Goal: Register for event/course

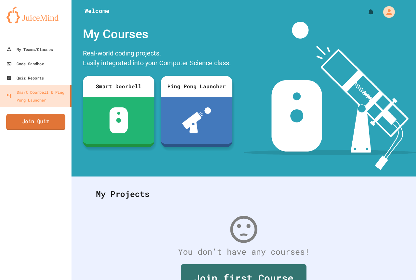
click at [29, 121] on link "Join Quiz" at bounding box center [35, 122] width 59 height 16
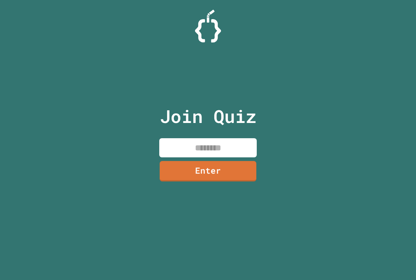
click at [246, 150] on input at bounding box center [207, 147] width 97 height 19
type input "********"
drag, startPoint x: 244, startPoint y: 164, endPoint x: 238, endPoint y: 168, distance: 6.8
click at [238, 168] on link "Enter" at bounding box center [207, 171] width 97 height 20
click at [208, 16] on div at bounding box center [208, 16] width 0 height 0
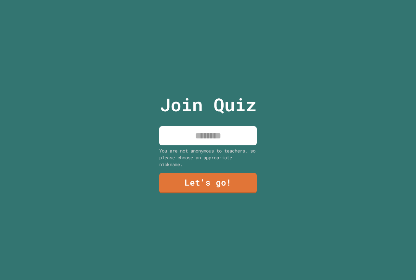
click at [222, 136] on input at bounding box center [207, 135] width 97 height 19
type input "******"
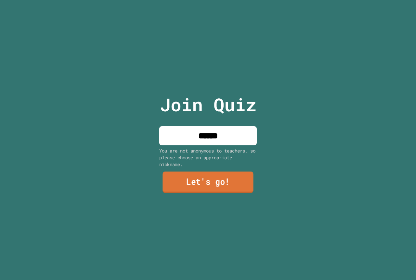
click at [185, 177] on link "Let's go!" at bounding box center [207, 182] width 91 height 21
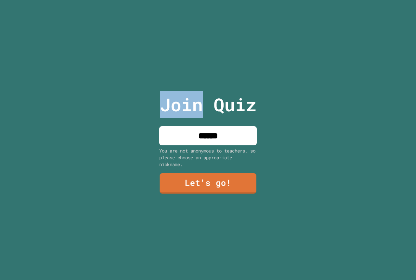
click at [208, 0] on div at bounding box center [208, 0] width 0 height 0
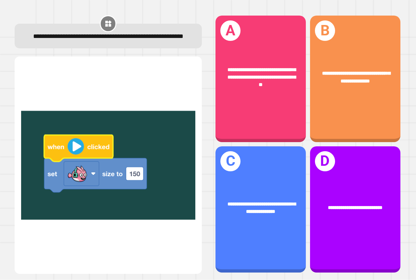
click at [70, 145] on img at bounding box center [108, 165] width 174 height 201
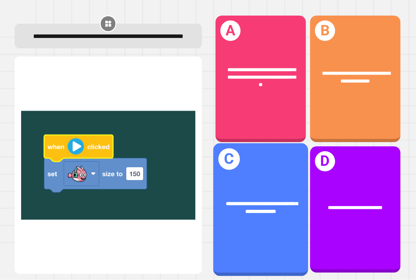
click at [273, 221] on div "**********" at bounding box center [260, 209] width 95 height 133
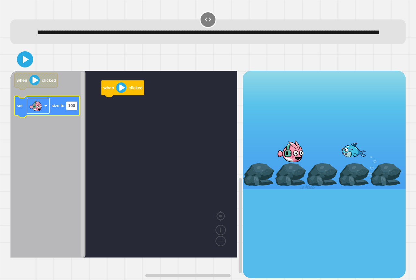
click at [45, 114] on rect "Blockly Workspace" at bounding box center [38, 106] width 22 height 16
click at [54, 108] on text "size to" at bounding box center [57, 106] width 13 height 5
click at [56, 108] on text "size to" at bounding box center [57, 106] width 13 height 5
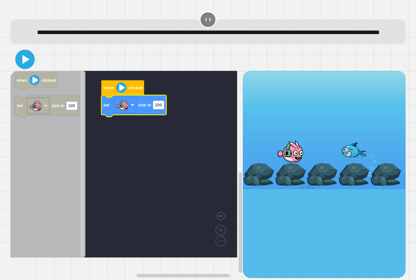
drag, startPoint x: 26, startPoint y: 64, endPoint x: 33, endPoint y: 70, distance: 10.1
click at [26, 65] on icon at bounding box center [25, 60] width 16 height 16
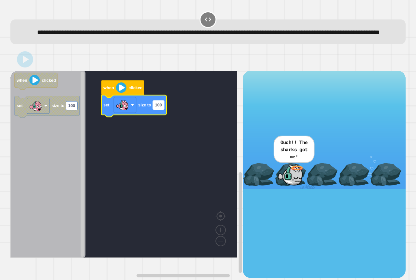
click at [156, 108] on text "100" at bounding box center [158, 105] width 7 height 5
click at [158, 118] on input "***" at bounding box center [158, 115] width 11 height 9
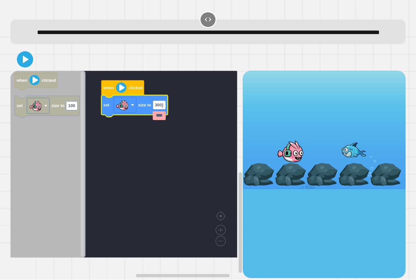
type input "***"
click at [28, 65] on icon at bounding box center [25, 60] width 16 height 16
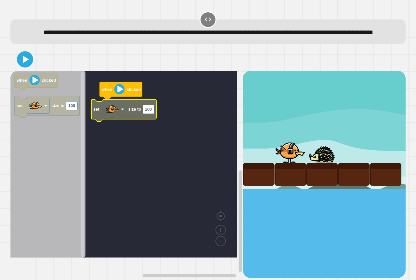
click at [149, 121] on icon "Blockly Workspace" at bounding box center [123, 111] width 65 height 22
click at [152, 114] on rect "Blockly Workspace" at bounding box center [148, 109] width 11 height 9
type input "***"
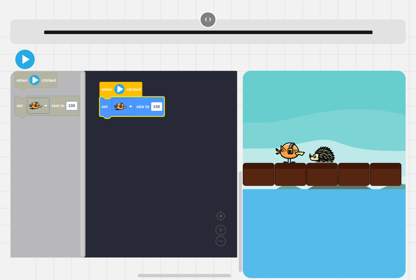
click at [30, 67] on icon at bounding box center [25, 60] width 16 height 16
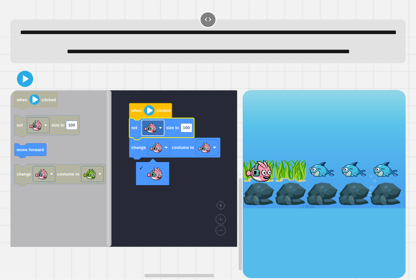
click at [155, 134] on image "Blockly Workspace" at bounding box center [150, 127] width 13 height 13
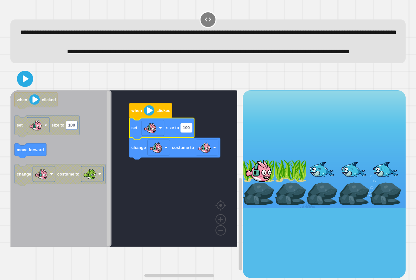
click at [191, 132] on rect "Blockly Workspace" at bounding box center [186, 127] width 11 height 9
type input "****"
click at [154, 134] on image "Blockly Workspace" at bounding box center [150, 127] width 13 height 13
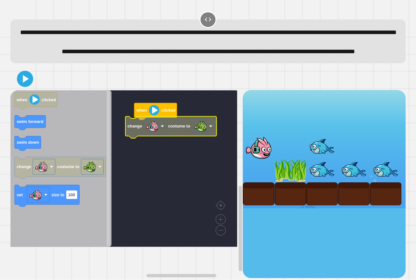
click at [191, 138] on icon "Blockly Workspace" at bounding box center [170, 128] width 91 height 22
click at [198, 133] on image "Blockly Workspace" at bounding box center [200, 126] width 13 height 13
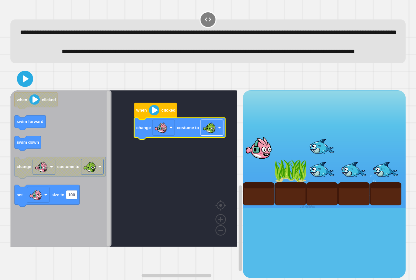
click at [210, 134] on image "Blockly Workspace" at bounding box center [209, 127] width 13 height 13
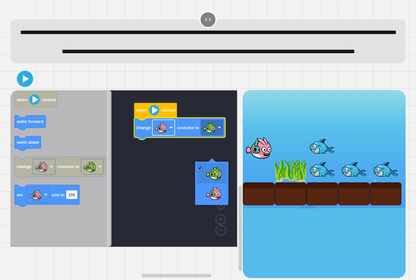
click at [173, 135] on rect "Blockly Workspace" at bounding box center [163, 128] width 22 height 16
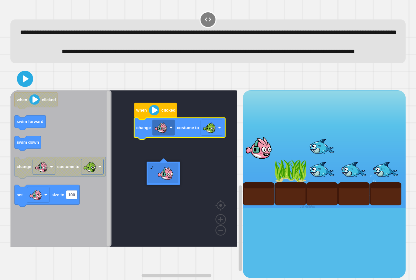
drag, startPoint x: 172, startPoint y: 167, endPoint x: 173, endPoint y: 170, distance: 3.4
click at [165, 134] on image "Blockly Workspace" at bounding box center [160, 127] width 13 height 13
click at [214, 134] on image "Blockly Workspace" at bounding box center [209, 127] width 13 height 13
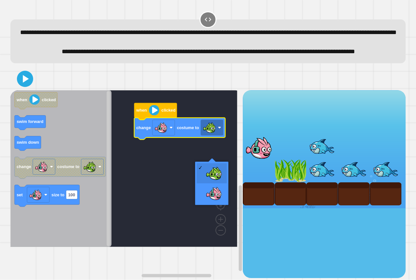
click at [140, 209] on rect "Blockly Workspace" at bounding box center [123, 168] width 227 height 157
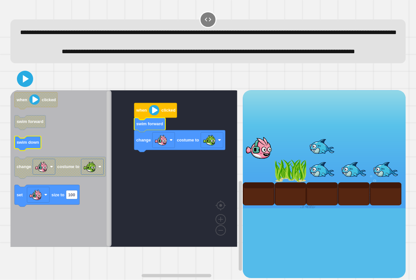
click at [26, 159] on icon "when clicked swim forward swim down change costume to set size to 100" at bounding box center [60, 168] width 101 height 157
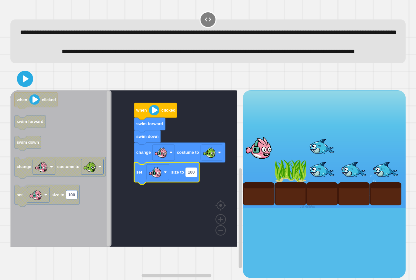
click at [191, 177] on rect "Blockly Workspace" at bounding box center [190, 172] width 11 height 9
click at [27, 87] on icon at bounding box center [25, 79] width 16 height 16
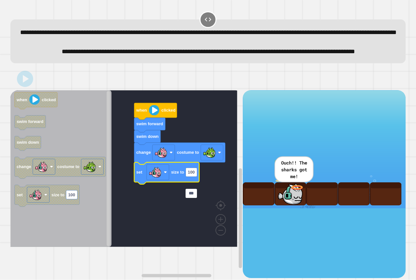
click at [193, 196] on input "***" at bounding box center [190, 193] width 11 height 9
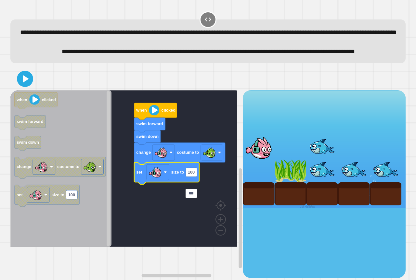
click at [193, 196] on input "***" at bounding box center [190, 193] width 11 height 9
type input "**"
click at [22, 83] on icon at bounding box center [25, 78] width 7 height 9
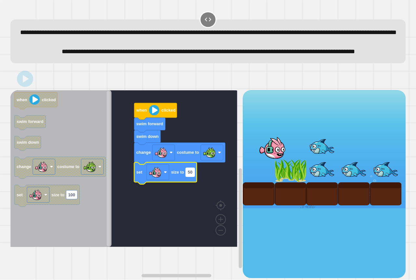
click at [190, 175] on text "50" at bounding box center [190, 172] width 5 height 5
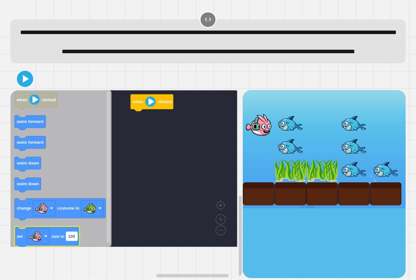
click at [71, 239] on text "100" at bounding box center [71, 236] width 7 height 5
type input "**"
click at [82, 247] on icon "Blockly Workspace" at bounding box center [60, 168] width 101 height 157
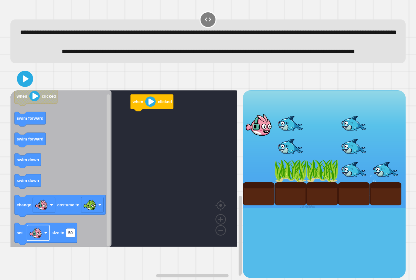
click at [81, 243] on icon "when clicked swim forward swim forward swim down swim down change costume to se…" at bounding box center [60, 168] width 101 height 157
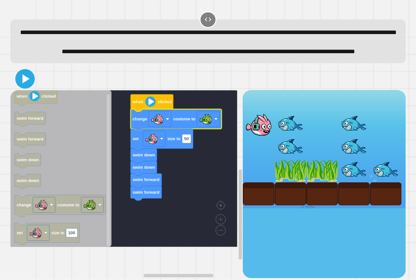
click at [28, 87] on icon at bounding box center [25, 79] width 16 height 16
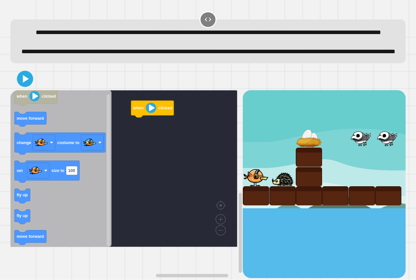
click at [79, 192] on g "when clicked move forward change costume to set size to 100 fly up fly up move …" at bounding box center [60, 167] width 91 height 156
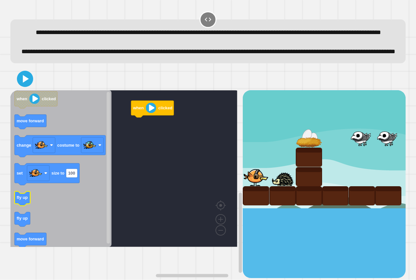
click at [41, 216] on icon "Blockly Workspace" at bounding box center [60, 168] width 101 height 157
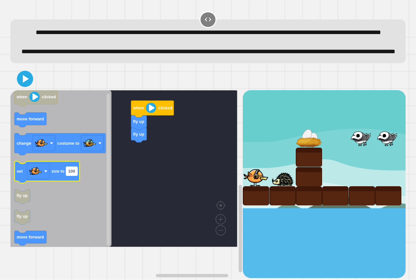
click at [68, 176] on rect "Blockly Workspace" at bounding box center [71, 171] width 11 height 9
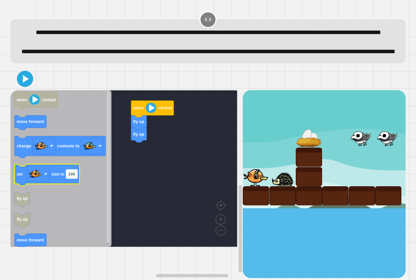
click at [73, 179] on g "100" at bounding box center [71, 174] width 11 height 9
type input "***"
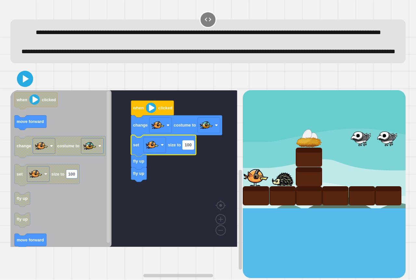
click at [185, 147] on text "100" at bounding box center [188, 145] width 7 height 5
type input "**"
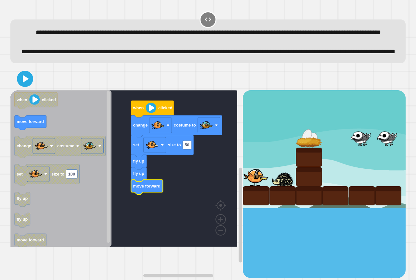
click at [146, 189] on text "move forward" at bounding box center [146, 186] width 27 height 5
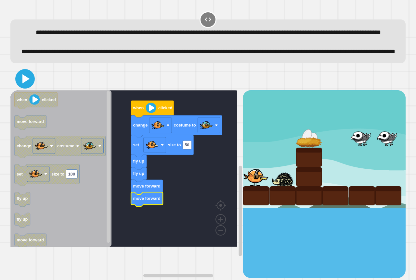
click at [27, 83] on icon at bounding box center [25, 78] width 7 height 9
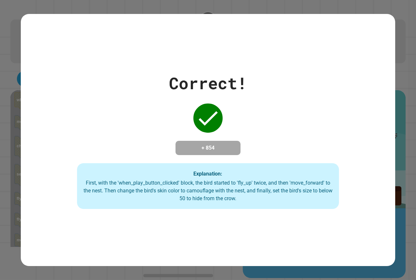
drag, startPoint x: 4, startPoint y: 93, endPoint x: 57, endPoint y: 95, distance: 52.7
click at [57, 95] on div "Correct! + 854 Explanation: First, with the 'when_play_button_clicked' block, t…" at bounding box center [208, 140] width 374 height 138
drag, startPoint x: 212, startPoint y: 131, endPoint x: 211, endPoint y: 136, distance: 5.2
click at [211, 135] on div "Correct! + 854 Explanation: First, with the 'when_play_button_clicked' block, t…" at bounding box center [208, 140] width 374 height 138
click at [211, 144] on h4 "+ 854" at bounding box center [208, 148] width 52 height 8
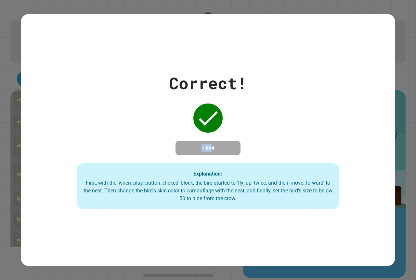
click at [213, 144] on h4 "+ 854" at bounding box center [208, 148] width 52 height 8
click at [214, 144] on h4 "+ 854" at bounding box center [208, 148] width 52 height 8
click at [219, 144] on h4 "+ 854" at bounding box center [208, 148] width 52 height 8
click at [187, 148] on h4 "+ 854" at bounding box center [208, 148] width 52 height 8
drag, startPoint x: 188, startPoint y: 147, endPoint x: 237, endPoint y: 146, distance: 49.4
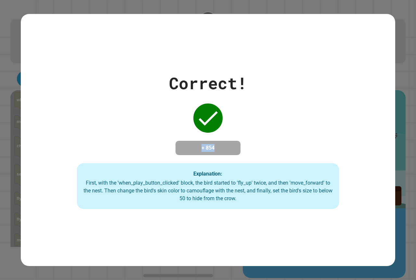
click at [237, 146] on div "+ 854" at bounding box center [207, 148] width 65 height 14
click at [226, 144] on h4 "+ 854" at bounding box center [208, 148] width 52 height 8
drag, startPoint x: 226, startPoint y: 142, endPoint x: 222, endPoint y: 144, distance: 5.1
click at [222, 144] on h4 "+ 854" at bounding box center [208, 148] width 52 height 8
click at [198, 144] on h4 "+ 854" at bounding box center [208, 148] width 52 height 8
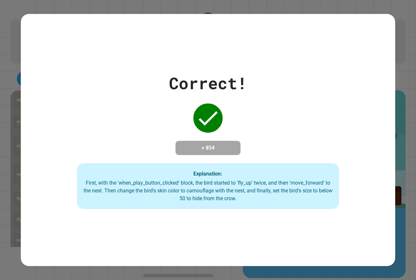
click at [206, 120] on icon at bounding box center [208, 118] width 26 height 26
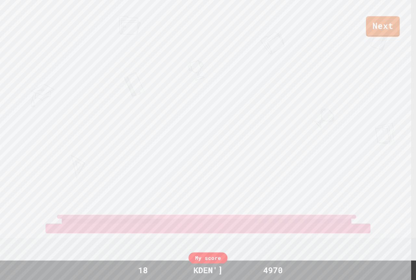
click at [298, 81] on div "Next :><:WAHYA:><: PRESTON WILLOUG KORBYN A View leaderboard" at bounding box center [208, 140] width 416 height 280
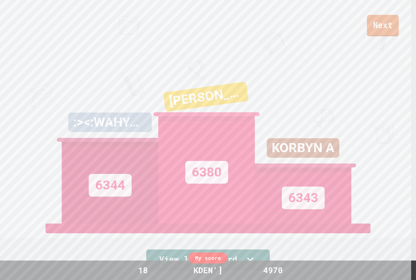
click at [376, 28] on link "Next" at bounding box center [383, 25] width 32 height 21
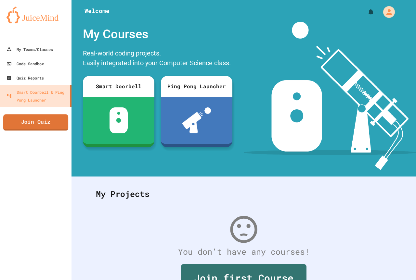
click at [61, 122] on link "Join Quiz" at bounding box center [35, 122] width 65 height 16
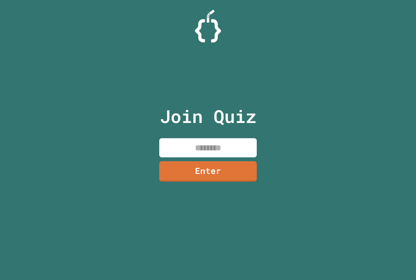
click at [192, 138] on input at bounding box center [207, 147] width 97 height 19
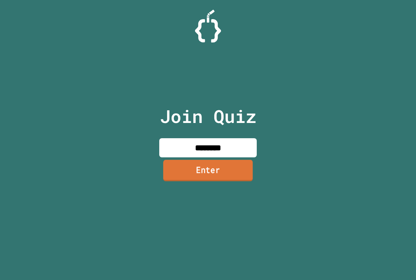
type input "********"
click at [198, 171] on link "Enter" at bounding box center [208, 170] width 90 height 21
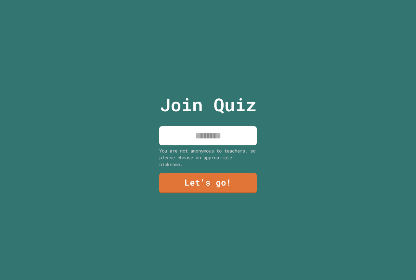
drag, startPoint x: 195, startPoint y: 133, endPoint x: 198, endPoint y: 139, distance: 6.4
click at [197, 137] on input at bounding box center [207, 135] width 97 height 19
click at [202, 133] on input at bounding box center [207, 135] width 97 height 19
type input "********"
drag, startPoint x: 208, startPoint y: 169, endPoint x: 206, endPoint y: 174, distance: 6.2
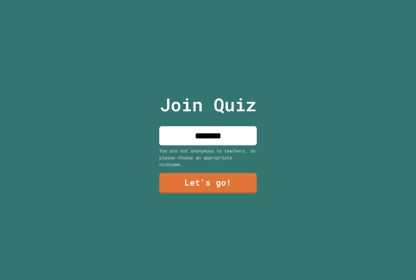
click at [206, 174] on div "Join Quiz ******** You are not anonymous to teachers, so please choose an appro…" at bounding box center [207, 140] width 109 height 280
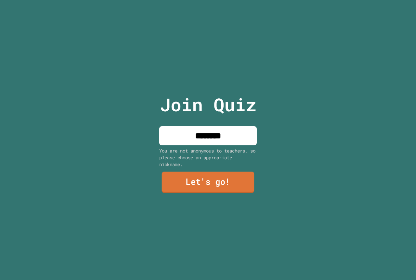
click at [206, 175] on link "Let's go!" at bounding box center [208, 182] width 93 height 21
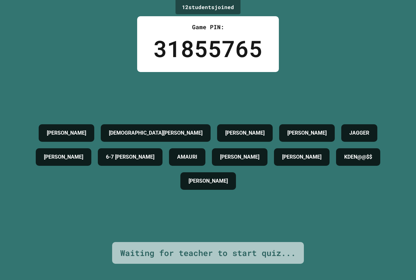
click at [344, 161] on h4 "KDEN@@$$" at bounding box center [358, 157] width 28 height 8
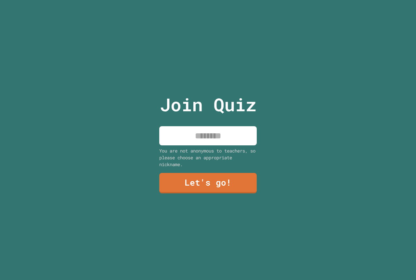
click at [209, 137] on input at bounding box center [207, 135] width 97 height 19
type input "****"
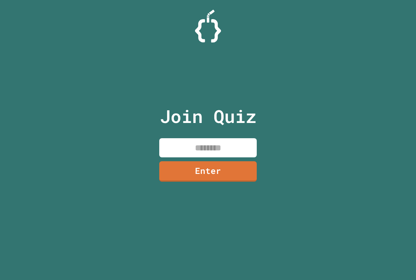
click at [193, 144] on input at bounding box center [207, 147] width 97 height 19
type input "********"
click at [229, 164] on link "Enter" at bounding box center [208, 170] width 99 height 21
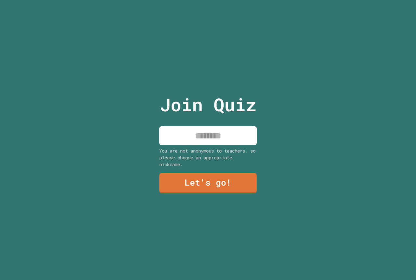
click at [214, 137] on input at bounding box center [207, 135] width 97 height 19
type input "******"
click at [186, 183] on link "Let's go!" at bounding box center [208, 182] width 99 height 21
click at [208, 0] on div at bounding box center [208, 0] width 0 height 0
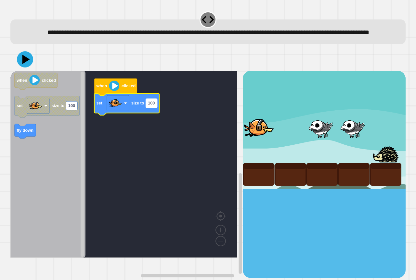
click at [152, 106] on text "100" at bounding box center [151, 103] width 7 height 5
type input "***"
drag, startPoint x: 6, startPoint y: 133, endPoint x: 43, endPoint y: 127, distance: 37.2
click at [57, 130] on div "**********" at bounding box center [208, 140] width 416 height 280
click at [7, 132] on div "**********" at bounding box center [208, 140] width 416 height 280
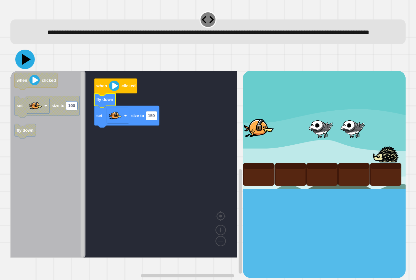
click at [28, 69] on icon at bounding box center [24, 59] width 19 height 19
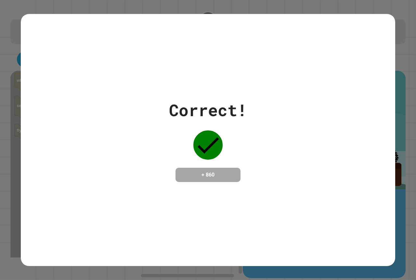
click at [206, 173] on h4 "+ 860" at bounding box center [208, 175] width 52 height 8
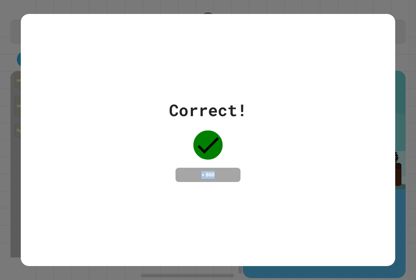
click at [206, 173] on h4 "+ 860" at bounding box center [208, 175] width 52 height 8
click at [205, 171] on h4 "+ 860" at bounding box center [208, 175] width 52 height 8
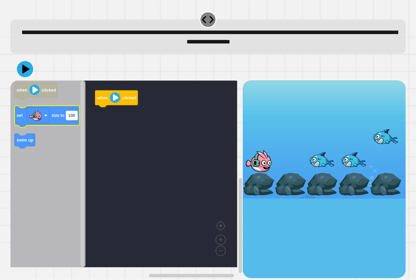
click at [71, 117] on text "100" at bounding box center [71, 115] width 7 height 5
click at [75, 119] on input "***" at bounding box center [71, 116] width 11 height 9
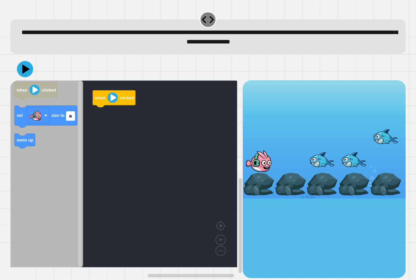
type input "***"
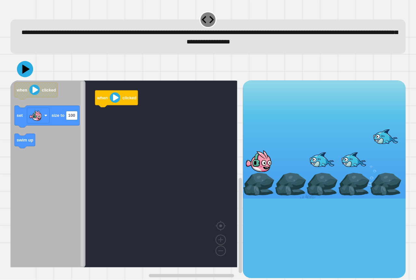
click at [39, 138] on icon "Blockly Workspace" at bounding box center [47, 174] width 75 height 187
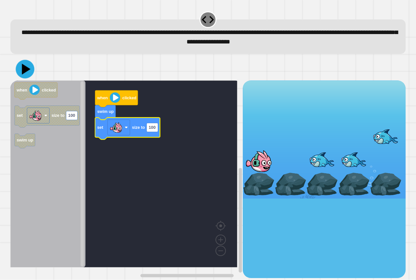
click at [26, 73] on icon at bounding box center [25, 69] width 19 height 19
click at [150, 130] on text "100" at bounding box center [151, 127] width 7 height 5
type input "***"
drag, startPoint x: 4, startPoint y: 48, endPoint x: 16, endPoint y: 67, distance: 21.9
click at [11, 62] on div "**********" at bounding box center [208, 140] width 416 height 280
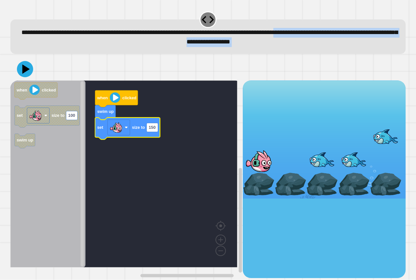
click at [27, 72] on icon at bounding box center [25, 69] width 16 height 16
click at [88, 62] on div at bounding box center [207, 69] width 395 height 23
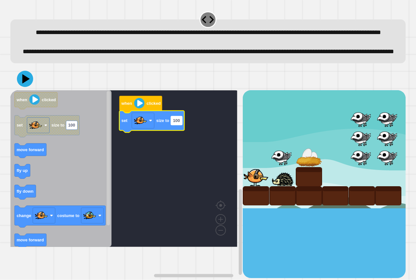
click at [178, 123] on text "100" at bounding box center [176, 120] width 7 height 5
type input "**"
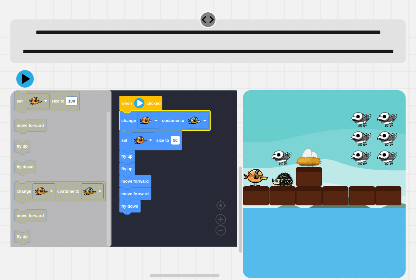
click at [26, 88] on icon at bounding box center [25, 79] width 18 height 18
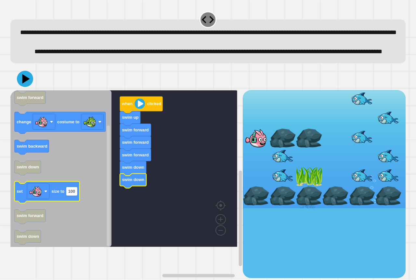
click at [63, 194] on text "size to" at bounding box center [57, 191] width 13 height 5
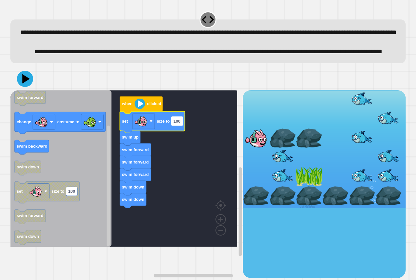
click at [174, 126] on rect "Blockly Workspace" at bounding box center [176, 121] width 11 height 9
type input "*"
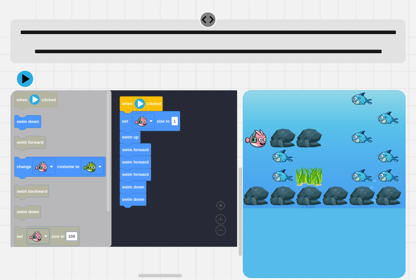
click at [118, 230] on div "when clicked set size to 1 swim forward swim forward swim forward swim down swi…" at bounding box center [126, 184] width 232 height 188
click at [53, 157] on icon "when clicked swim down swim forward change costume to swim backward swim down s…" at bounding box center [60, 168] width 101 height 157
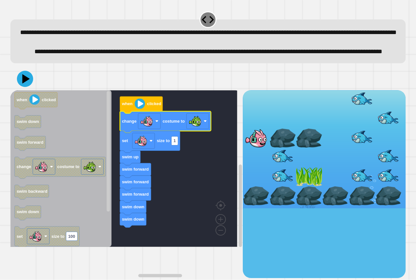
click at [12, 90] on div at bounding box center [207, 79] width 395 height 23
click at [29, 89] on icon at bounding box center [24, 78] width 19 height 19
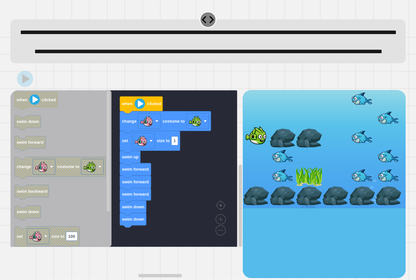
click at [104, 247] on icon "when clicked swim down swim forward change costume to swim backward swim down s…" at bounding box center [60, 168] width 101 height 157
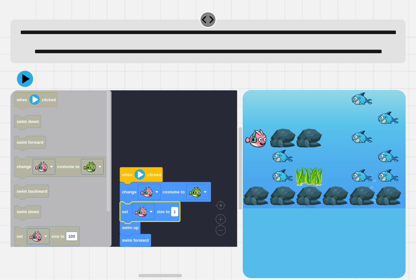
click at [176, 216] on rect "Blockly Workspace" at bounding box center [174, 212] width 6 height 9
type input "***"
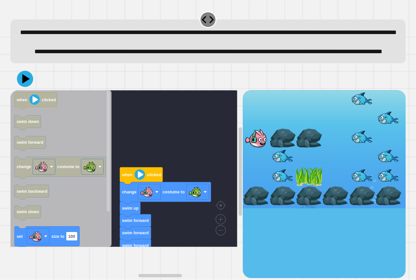
click at [19, 87] on icon at bounding box center [25, 79] width 16 height 16
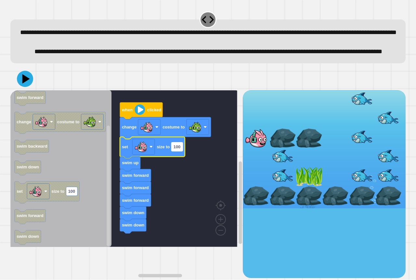
click at [180, 151] on rect "Blockly Workspace" at bounding box center [176, 147] width 11 height 9
type input "***"
click at [36, 90] on div at bounding box center [207, 79] width 395 height 23
click at [25, 83] on icon at bounding box center [25, 78] width 7 height 9
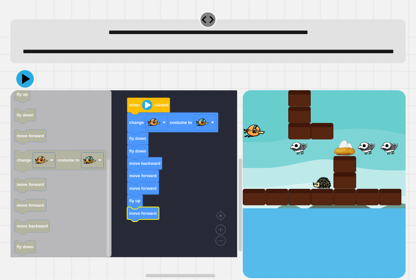
click at [26, 88] on icon at bounding box center [25, 79] width 18 height 18
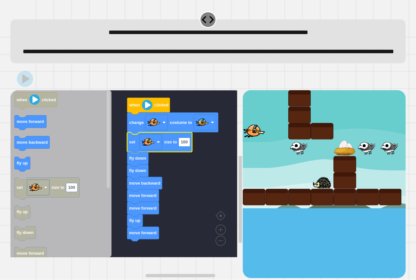
click at [189, 154] on icon "Blockly Workspace" at bounding box center [159, 144] width 65 height 22
click at [185, 145] on text "100" at bounding box center [184, 142] width 7 height 5
type input "***"
click at [28, 90] on div at bounding box center [207, 79] width 395 height 23
click at [103, 154] on icon "Blockly Workspace" at bounding box center [60, 173] width 101 height 167
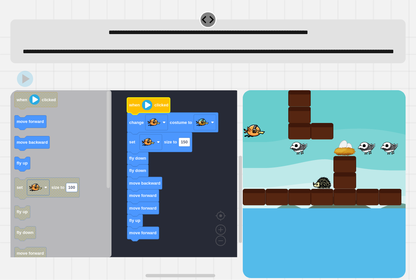
click at [147, 110] on image "Blockly Workspace" at bounding box center [147, 105] width 10 height 10
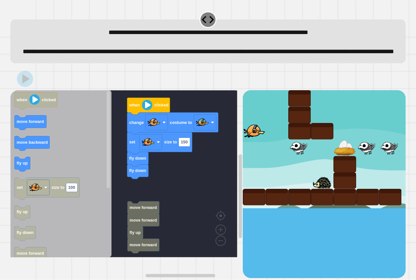
click at [95, 179] on icon "when clicked move forward move backward fly up set size to 100 fly up fly down …" at bounding box center [60, 173] width 101 height 167
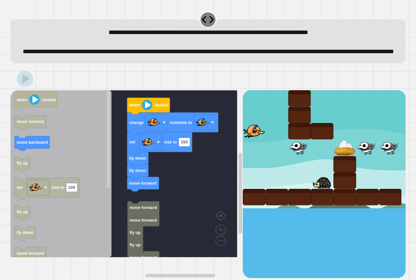
click at [129, 206] on div "when clicked change costume to set size to 150 fly down fly down move forward m…" at bounding box center [126, 184] width 232 height 188
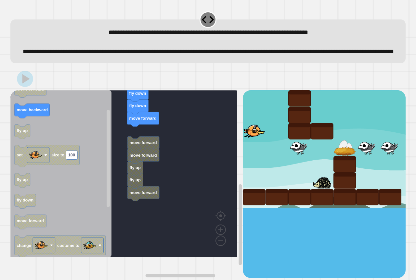
click at [228, 126] on rect "Blockly Workspace" at bounding box center [123, 173] width 227 height 167
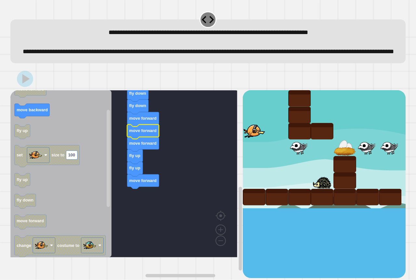
click at [194, 146] on rect "Blockly Workspace" at bounding box center [123, 173] width 227 height 167
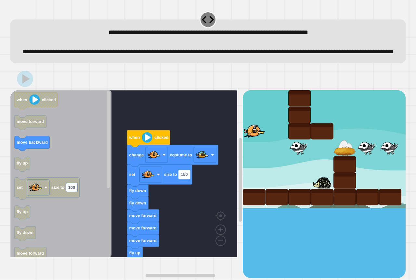
click at [187, 177] on text "150" at bounding box center [184, 174] width 7 height 5
type input "**"
click at [22, 83] on div at bounding box center [207, 79] width 395 height 23
drag, startPoint x: 21, startPoint y: 83, endPoint x: 33, endPoint y: 110, distance: 29.7
click at [30, 105] on div "when clicked change costume to set size to 50 fly down fly down move forward mo…" at bounding box center [207, 173] width 395 height 211
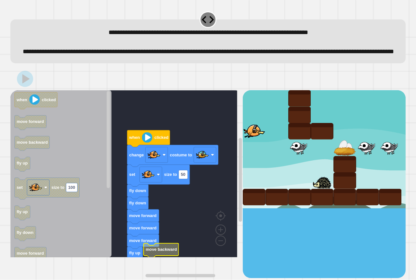
click at [159, 252] on text "move backward" at bounding box center [161, 249] width 31 height 5
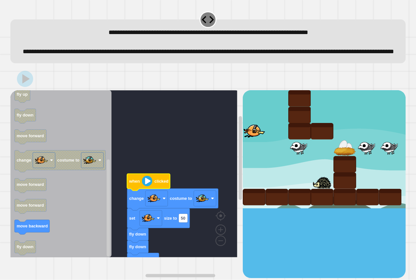
click at [149, 186] on image "Blockly Workspace" at bounding box center [147, 181] width 10 height 10
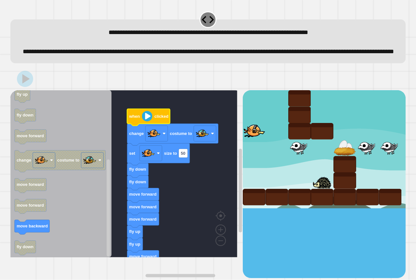
click at [36, 90] on div at bounding box center [207, 79] width 395 height 23
drag, startPoint x: 32, startPoint y: 75, endPoint x: 33, endPoint y: 87, distance: 12.1
click at [32, 83] on div "**********" at bounding box center [207, 144] width 399 height 272
click at [41, 84] on div at bounding box center [207, 79] width 395 height 23
click at [151, 121] on image "Blockly Workspace" at bounding box center [147, 116] width 10 height 10
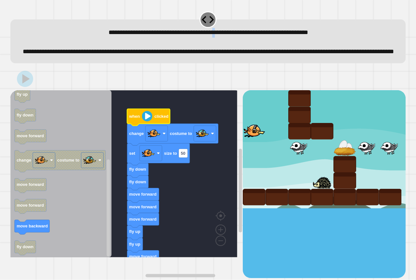
drag, startPoint x: 211, startPoint y: 25, endPoint x: 182, endPoint y: 11, distance: 32.5
click at [195, 19] on div "**********" at bounding box center [207, 41] width 395 height 44
click at [200, 17] on icon at bounding box center [207, 19] width 15 height 15
drag, startPoint x: 203, startPoint y: 17, endPoint x: 208, endPoint y: 18, distance: 5.0
click at [204, 17] on icon at bounding box center [207, 19] width 15 height 15
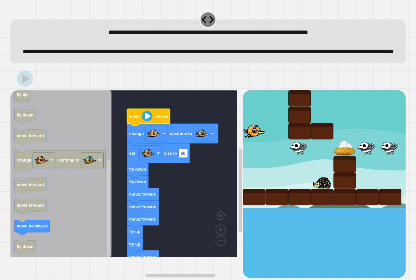
drag, startPoint x: 208, startPoint y: 18, endPoint x: 203, endPoint y: 36, distance: 18.5
click at [208, 19] on div at bounding box center [207, 19] width 17 height 17
click at [171, 131] on rect "Blockly Workspace" at bounding box center [123, 173] width 227 height 167
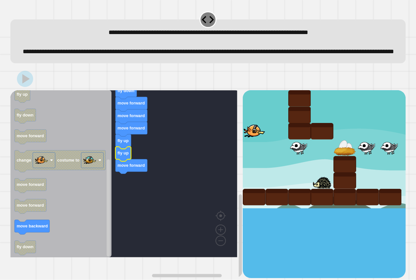
click at [132, 163] on rect "Blockly Workspace" at bounding box center [123, 173] width 227 height 167
drag, startPoint x: 271, startPoint y: 160, endPoint x: 265, endPoint y: 157, distance: 6.4
click at [255, 150] on div at bounding box center [324, 149] width 163 height 118
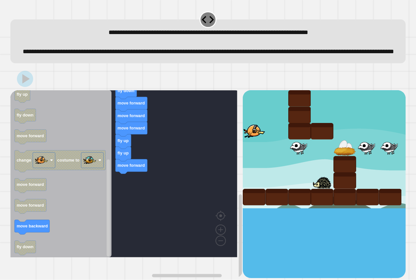
drag, startPoint x: 245, startPoint y: 135, endPoint x: 348, endPoint y: 173, distance: 110.3
click at [261, 150] on div at bounding box center [324, 149] width 163 height 118
click at [349, 173] on div at bounding box center [344, 164] width 23 height 17
drag, startPoint x: 339, startPoint y: 163, endPoint x: 226, endPoint y: 116, distance: 122.0
click at [320, 161] on div at bounding box center [324, 149] width 163 height 118
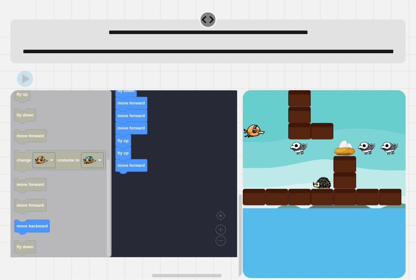
click at [22, 103] on div "when clicked change costume to set size to 50 fly down fly down move forward mo…" at bounding box center [207, 173] width 395 height 211
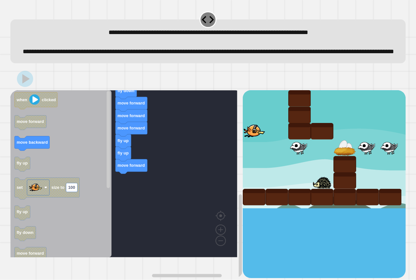
drag, startPoint x: 206, startPoint y: 17, endPoint x: 206, endPoint y: 21, distance: 3.9
click at [206, 20] on icon at bounding box center [207, 19] width 15 height 15
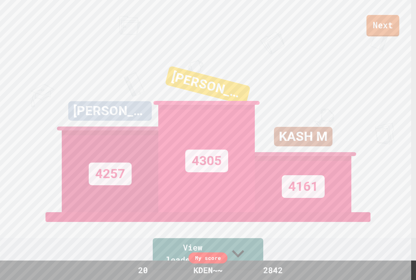
click at [396, 24] on link "Next" at bounding box center [382, 25] width 33 height 21
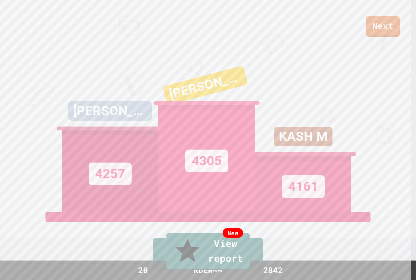
drag, startPoint x: 394, startPoint y: 16, endPoint x: 386, endPoint y: 21, distance: 9.9
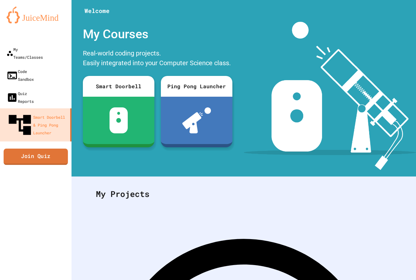
click at [22, 149] on link "Join Quiz" at bounding box center [36, 157] width 64 height 16
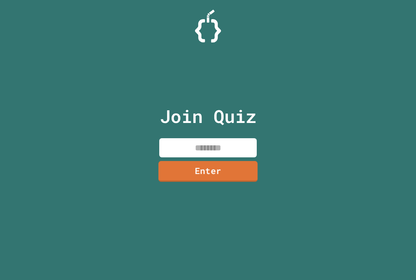
click at [195, 149] on input at bounding box center [207, 147] width 97 height 19
type input "********"
click at [186, 160] on div "Join Quiz ******** Enter" at bounding box center [207, 140] width 109 height 248
click at [185, 164] on link "Enter" at bounding box center [207, 171] width 97 height 20
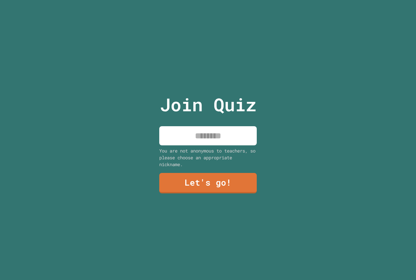
click at [195, 136] on input at bounding box center [207, 135] width 97 height 19
click at [213, 137] on input "******" at bounding box center [207, 135] width 97 height 19
type input "*****"
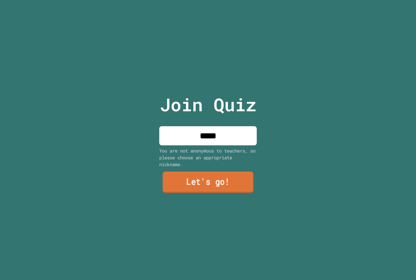
click at [233, 172] on link "Let's go!" at bounding box center [208, 182] width 91 height 21
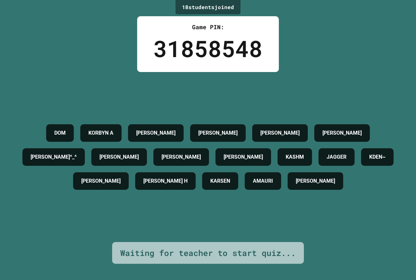
drag, startPoint x: 274, startPoint y: 177, endPoint x: 278, endPoint y: 174, distance: 5.3
click at [318, 166] on div "JAGGER" at bounding box center [336, 157] width 36 height 18
click at [66, 129] on h4 "DOM" at bounding box center [59, 133] width 11 height 8
drag, startPoint x: 361, startPoint y: 169, endPoint x: 364, endPoint y: 171, distance: 3.9
click at [369, 161] on h4 "KDEN~" at bounding box center [377, 157] width 16 height 8
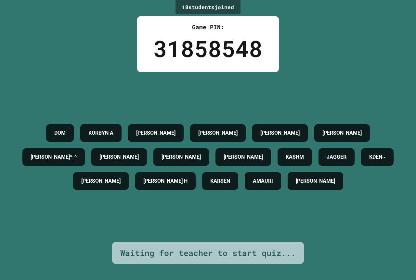
click at [369, 161] on h4 "KDEN~" at bounding box center [377, 157] width 16 height 8
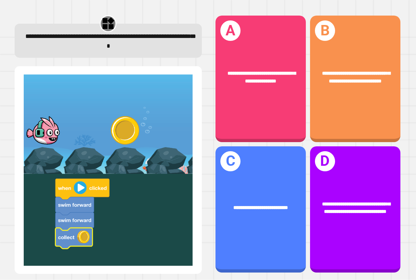
click at [77, 187] on img at bounding box center [108, 170] width 174 height 192
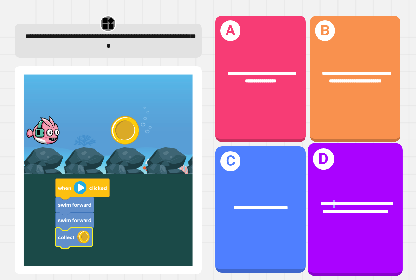
click at [327, 174] on div "**********" at bounding box center [355, 209] width 95 height 133
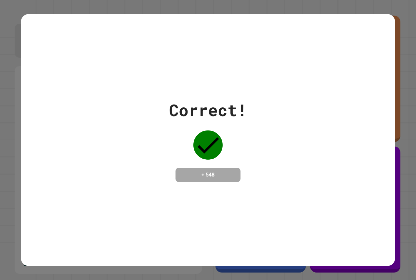
click at [295, 167] on div "Correct! + 548" at bounding box center [208, 140] width 374 height 84
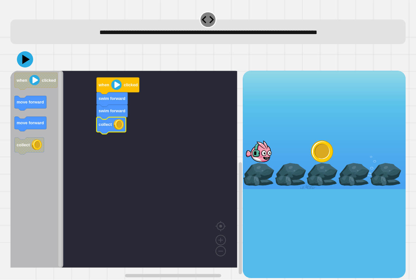
click at [38, 63] on div at bounding box center [207, 59] width 395 height 23
click at [24, 58] on icon at bounding box center [25, 59] width 19 height 19
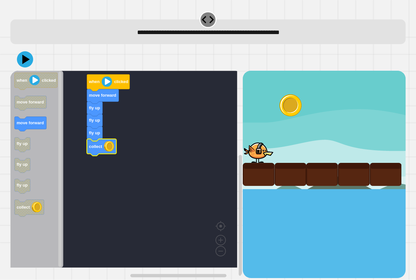
click at [33, 73] on icon "Blockly Workspace" at bounding box center [36, 169] width 53 height 197
drag, startPoint x: 32, startPoint y: 68, endPoint x: 28, endPoint y: 54, distance: 14.1
click at [30, 66] on div at bounding box center [207, 59] width 395 height 23
click at [28, 54] on icon at bounding box center [24, 59] width 19 height 19
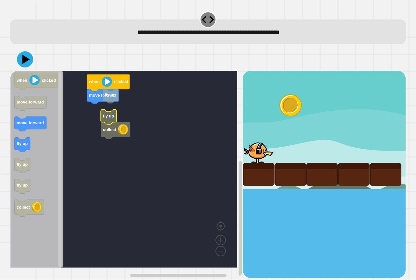
click at [97, 112] on rect "Blockly Workspace" at bounding box center [123, 169] width 227 height 197
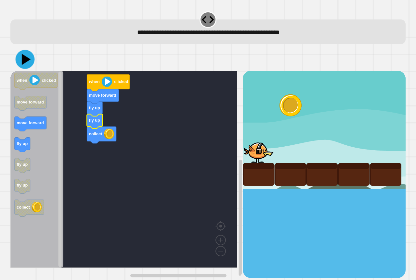
click at [27, 65] on icon at bounding box center [25, 59] width 19 height 19
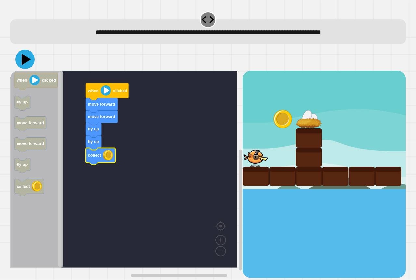
click at [25, 63] on icon at bounding box center [26, 59] width 9 height 11
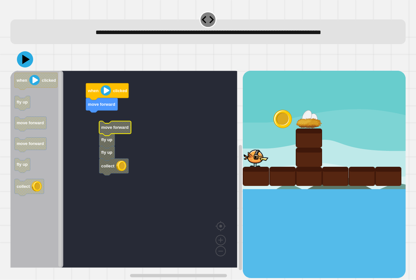
click at [77, 122] on rect "Blockly Workspace" at bounding box center [123, 169] width 227 height 197
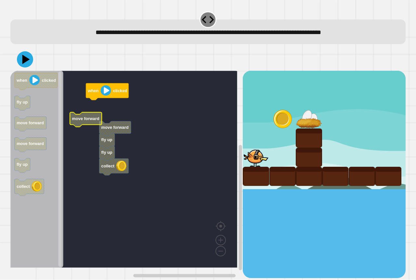
click at [62, 132] on div "when clicked move forward fly up fly up collect move forward when clicked fly u…" at bounding box center [126, 174] width 232 height 207
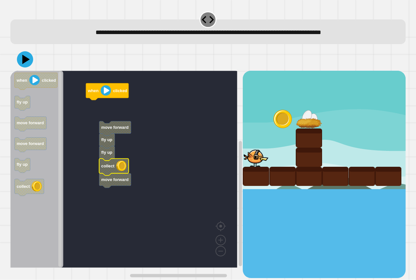
click at [123, 161] on g "collect move forward" at bounding box center [115, 173] width 32 height 29
click at [117, 134] on g "when clicked move forward fly up fly up collect move forward" at bounding box center [128, 169] width 236 height 197
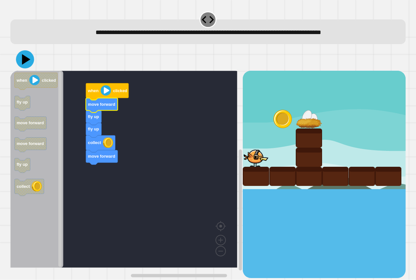
click at [23, 55] on icon at bounding box center [25, 60] width 18 height 18
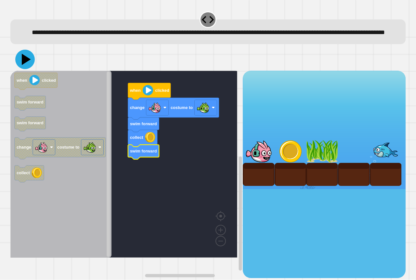
click at [24, 69] on icon at bounding box center [24, 59] width 19 height 19
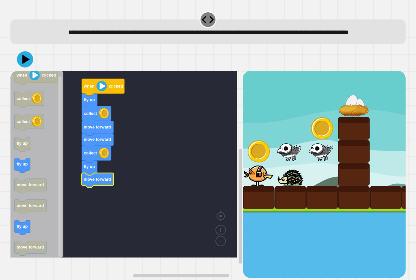
click at [26, 71] on div at bounding box center [207, 59] width 395 height 23
click at [25, 68] on icon at bounding box center [25, 59] width 16 height 16
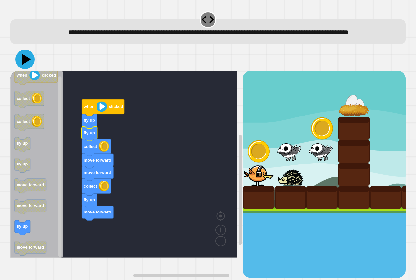
click at [20, 69] on icon at bounding box center [24, 59] width 19 height 19
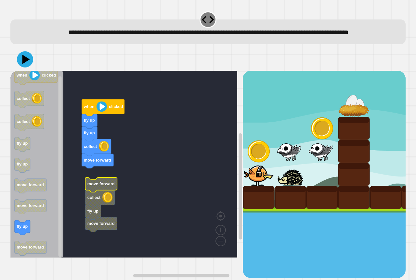
click at [97, 184] on rect "Blockly Workspace" at bounding box center [123, 164] width 227 height 187
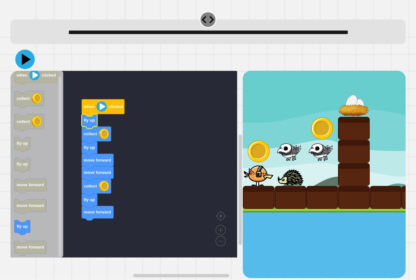
click at [21, 69] on icon at bounding box center [24, 59] width 19 height 19
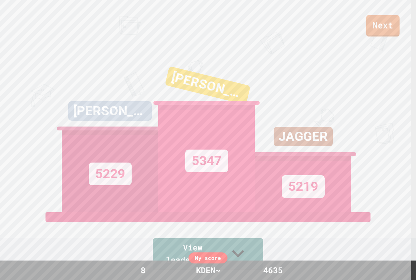
click at [387, 21] on link "Next" at bounding box center [382, 25] width 33 height 21
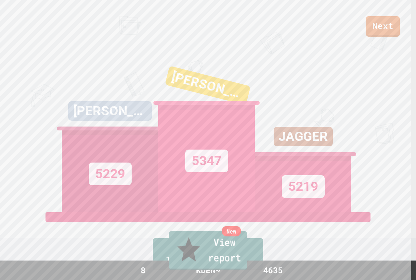
click at [212, 259] on link "New View report" at bounding box center [208, 251] width 78 height 39
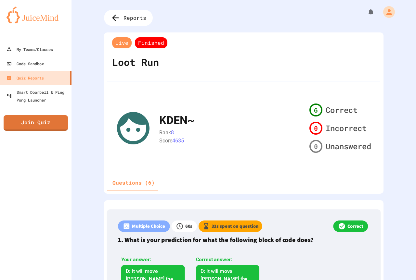
click at [58, 131] on div "My Teams/Classes Code Sandbox Quiz Reports Smart Doorbell & Ping Pong Launcher …" at bounding box center [35, 140] width 71 height 280
click at [55, 125] on link "Join Quiz" at bounding box center [35, 122] width 65 height 16
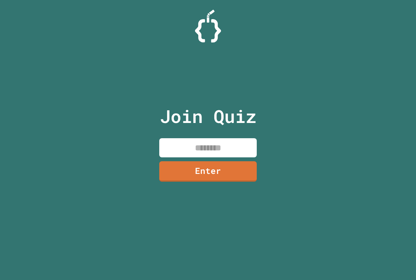
click at [192, 152] on input at bounding box center [207, 147] width 97 height 19
type input "********"
click at [195, 165] on link "Enter" at bounding box center [208, 170] width 99 height 21
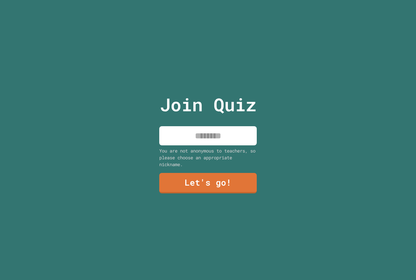
click at [213, 133] on input at bounding box center [207, 135] width 97 height 19
click at [189, 134] on input "*****" at bounding box center [207, 135] width 97 height 19
type input "******"
click at [191, 182] on link "Let's go!" at bounding box center [208, 182] width 99 height 21
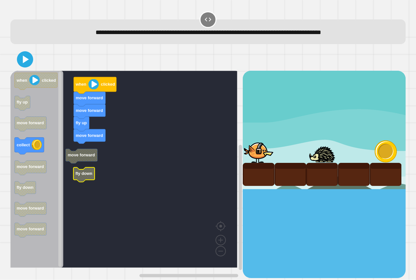
click at [69, 168] on rect "Blockly Workspace" at bounding box center [123, 169] width 227 height 197
click at [18, 148] on icon "when clicked fly up move forward collect move forward fly down move forward mov…" at bounding box center [36, 169] width 53 height 197
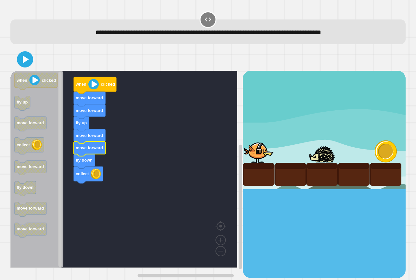
click at [26, 68] on div at bounding box center [207, 59] width 395 height 23
click at [23, 62] on icon at bounding box center [26, 59] width 6 height 7
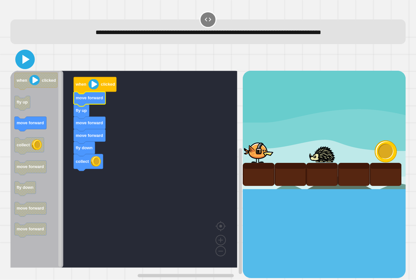
click at [20, 59] on icon at bounding box center [25, 60] width 16 height 16
click at [31, 127] on icon "when clicked fly up move forward collect move forward fly down move forward mov…" at bounding box center [36, 169] width 53 height 197
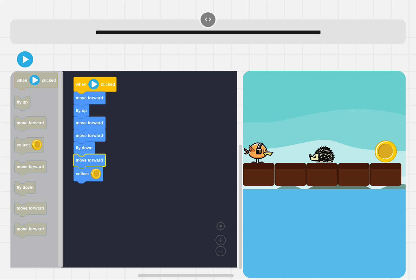
drag, startPoint x: 42, startPoint y: 62, endPoint x: 33, endPoint y: 63, distance: 9.5
click at [36, 62] on div at bounding box center [207, 59] width 395 height 23
click at [28, 63] on icon at bounding box center [25, 59] width 13 height 13
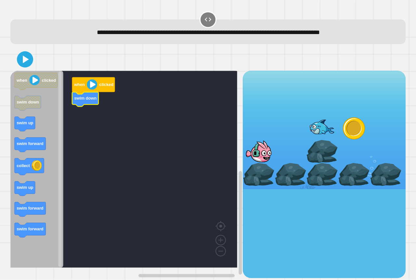
click at [89, 121] on rect "Blockly Workspace" at bounding box center [123, 169] width 227 height 197
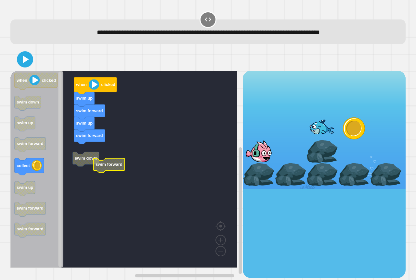
click at [94, 157] on g "when clicked swim up swim forward swim up swim forward swim down swim forward" at bounding box center [128, 169] width 236 height 197
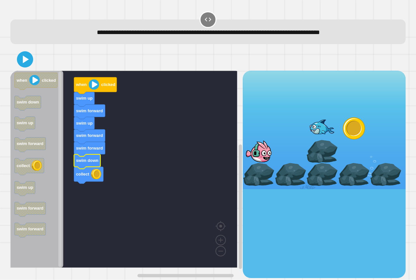
click at [19, 56] on icon at bounding box center [25, 59] width 13 height 13
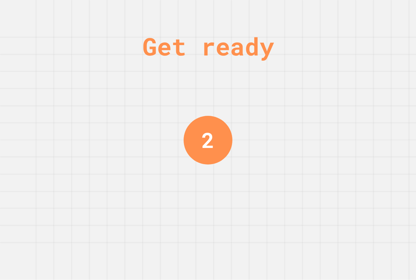
drag, startPoint x: 188, startPoint y: 58, endPoint x: 185, endPoint y: 51, distance: 7.9
click at [188, 57] on div "Get ready" at bounding box center [208, 46] width 132 height 37
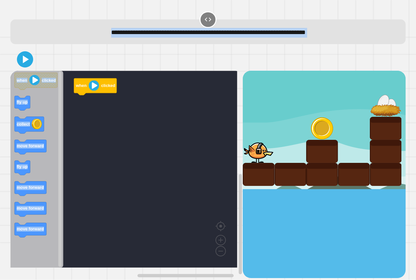
drag, startPoint x: 185, startPoint y: 49, endPoint x: 6, endPoint y: 65, distance: 179.7
click at [103, 41] on div "**********" at bounding box center [207, 31] width 395 height 25
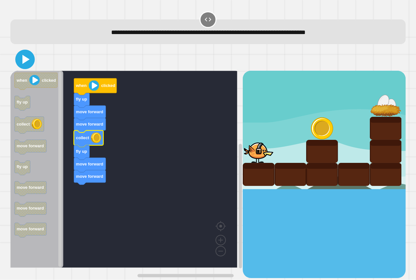
click at [24, 67] on icon at bounding box center [25, 60] width 16 height 16
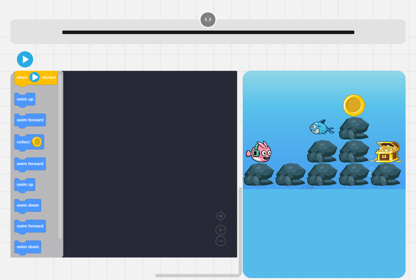
click at [33, 124] on icon "Blockly Workspace" at bounding box center [36, 164] width 53 height 187
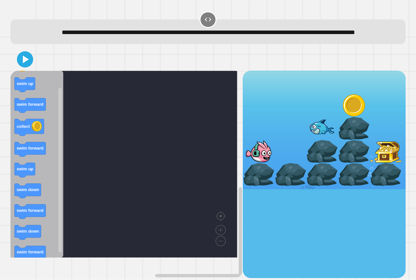
click at [48, 115] on icon "Blockly Workspace" at bounding box center [36, 164] width 53 height 187
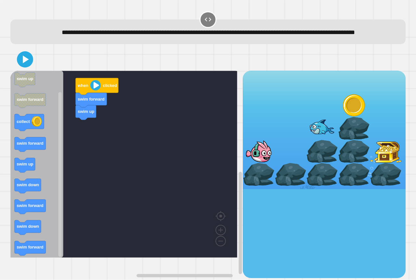
click at [79, 158] on div "when clicked swim forward swim up when clicked swim up swim forward collect swi…" at bounding box center [126, 174] width 232 height 207
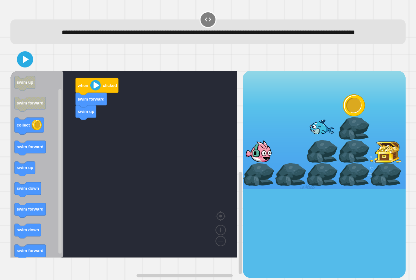
click at [55, 185] on icon "Blockly Workspace" at bounding box center [36, 164] width 53 height 187
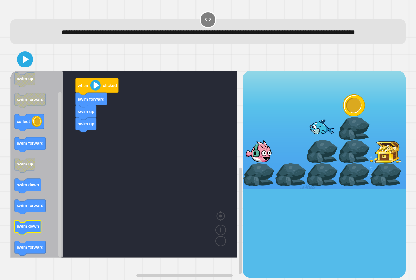
click at [33, 229] on text "swim down" at bounding box center [28, 226] width 22 height 5
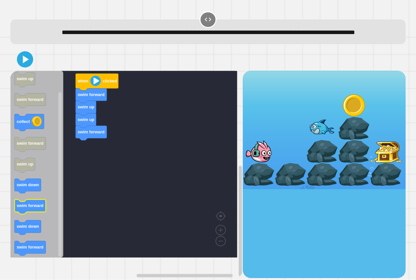
click at [30, 209] on text "swim forward" at bounding box center [30, 206] width 27 height 5
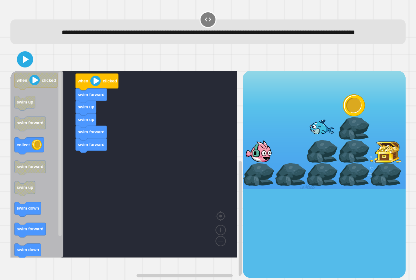
click at [88, 176] on div "when clicked swim forward swim up swim up swim forward swim forward when clicke…" at bounding box center [126, 174] width 232 height 207
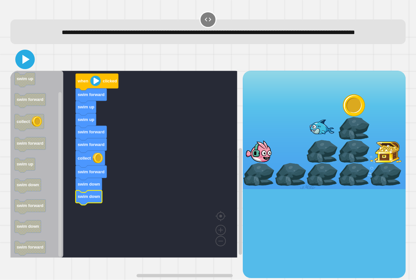
click at [23, 64] on icon at bounding box center [25, 59] width 7 height 9
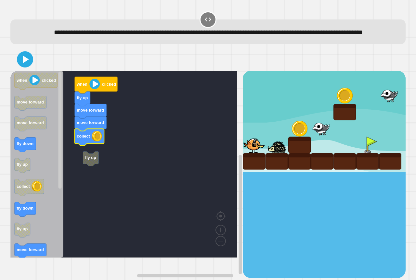
click at [92, 162] on rect "Blockly Workspace" at bounding box center [123, 164] width 227 height 187
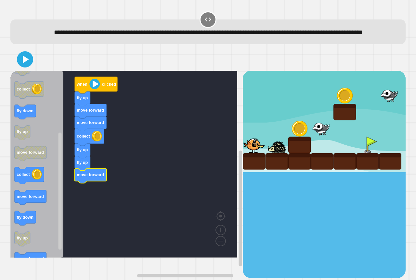
click at [88, 217] on rect "Blockly Workspace" at bounding box center [123, 164] width 227 height 187
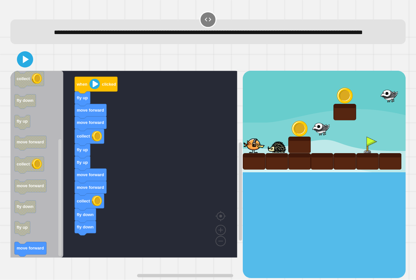
click at [77, 252] on div "when clicked fly up move forward move forward collect fly up fly up move forwar…" at bounding box center [126, 174] width 232 height 207
drag, startPoint x: 15, startPoint y: 62, endPoint x: 15, endPoint y: 65, distance: 3.3
click at [15, 64] on div at bounding box center [207, 59] width 395 height 23
click at [22, 68] on div at bounding box center [207, 59] width 395 height 23
click at [24, 64] on icon at bounding box center [25, 59] width 7 height 9
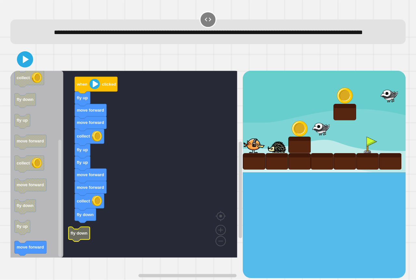
click at [76, 235] on rect "Blockly Workspace" at bounding box center [123, 164] width 227 height 187
click at [84, 234] on g "when clicked fly up move forward move forward collect fly up fly up move forwar…" at bounding box center [128, 164] width 236 height 187
click at [26, 62] on div at bounding box center [207, 59] width 395 height 23
click at [47, 250] on icon "Blockly Workspace" at bounding box center [36, 164] width 53 height 187
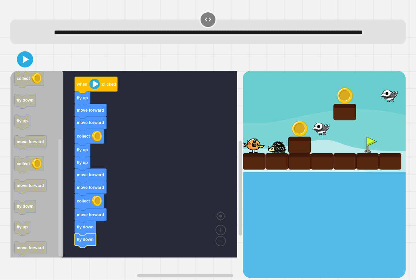
click at [28, 66] on icon at bounding box center [25, 59] width 13 height 13
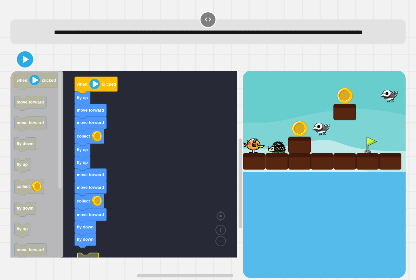
drag, startPoint x: 87, startPoint y: 269, endPoint x: 84, endPoint y: 259, distance: 10.1
click at [84, 259] on div "when clicked fly up move forward move forward collect fly up fly up move forwar…" at bounding box center [207, 163] width 399 height 234
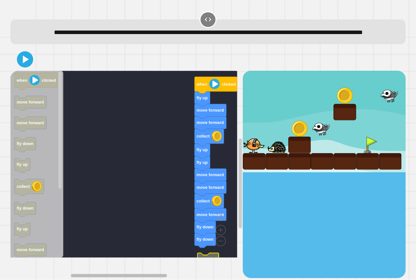
click at [77, 248] on div "when clicked fly up move forward move forward collect fly up fly up move forwar…" at bounding box center [126, 174] width 232 height 207
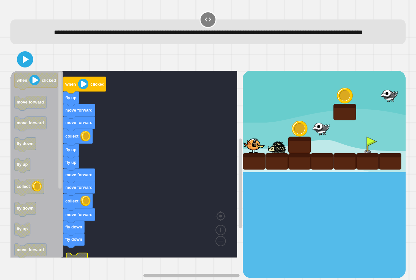
click at [204, 262] on div "when clicked fly up move forward move forward collect fly up fly up move forwar…" at bounding box center [126, 174] width 232 height 207
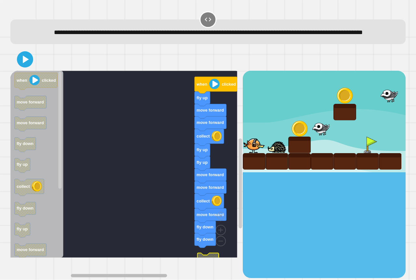
click at [86, 257] on div "when clicked fly up move forward move forward collect fly up fly up move forwar…" at bounding box center [126, 174] width 232 height 207
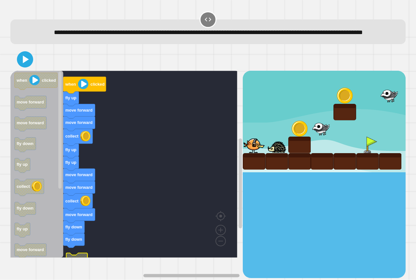
click at [199, 256] on div "when clicked fly up move forward move forward collect fly up fly up move forwar…" at bounding box center [126, 174] width 232 height 207
click at [79, 258] on rect "Blockly Workspace" at bounding box center [123, 164] width 227 height 187
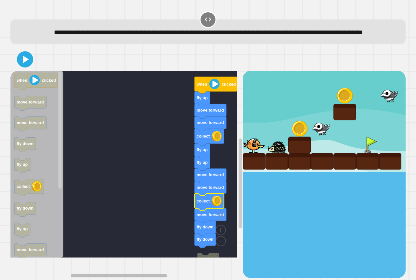
click at [82, 260] on div "fly down when clicked fly up move forward move forward collect fly up fly up mo…" at bounding box center [126, 174] width 232 height 207
click at [199, 258] on rect "Blockly Workspace" at bounding box center [123, 164] width 227 height 187
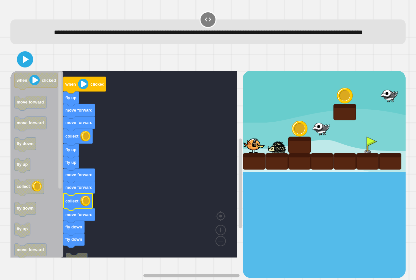
click at [198, 260] on div "fly down when clicked fly up move forward move forward collect fly up fly up mo…" at bounding box center [126, 174] width 232 height 207
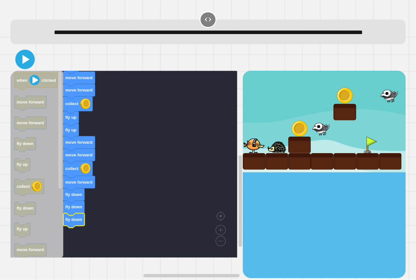
click at [29, 67] on icon at bounding box center [25, 60] width 16 height 16
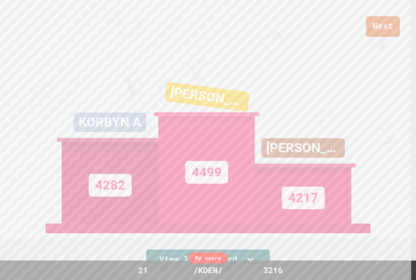
click at [394, 30] on link "Next" at bounding box center [383, 26] width 34 height 20
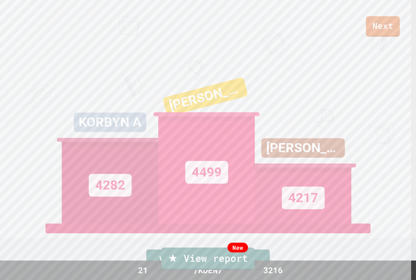
drag, startPoint x: 193, startPoint y: 194, endPoint x: 196, endPoint y: 186, distance: 9.0
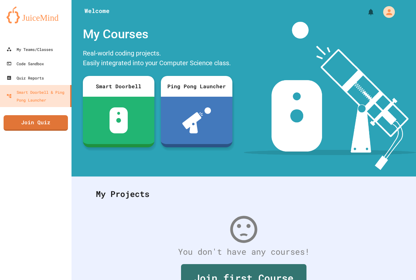
click at [36, 133] on div "My Teams/Classes Code Sandbox Quiz Reports Smart Doorbell & Ping Pong Launcher …" at bounding box center [35, 140] width 71 height 280
click at [33, 126] on link "Join Quiz" at bounding box center [36, 123] width 64 height 16
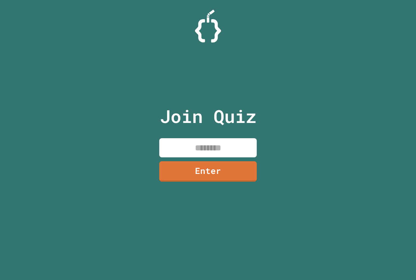
paste input "********"
type input "********"
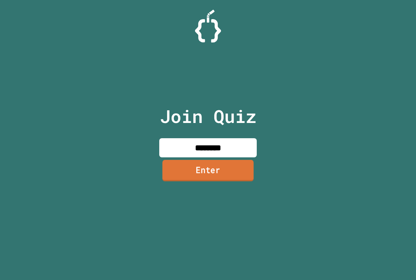
click at [204, 175] on link "Enter" at bounding box center [207, 170] width 91 height 21
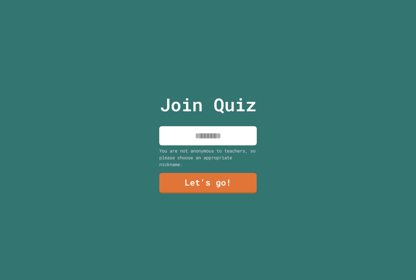
click at [203, 132] on input at bounding box center [207, 135] width 97 height 19
type input "******"
drag, startPoint x: 213, startPoint y: 167, endPoint x: 212, endPoint y: 203, distance: 36.1
click at [212, 178] on div "Join Quiz ****** You are not anonymous to teachers, so please choose an appropr…" at bounding box center [207, 140] width 109 height 280
click at [228, 196] on div "Join Quiz ****** You are not anonymous to teachers, so please choose an appropr…" at bounding box center [207, 140] width 109 height 280
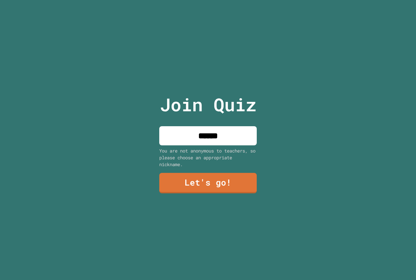
click at [228, 195] on div "Join Quiz ****** You are not anonymous to teachers, so please choose an appropr…" at bounding box center [207, 140] width 109 height 280
click at [224, 186] on link "Let's go!" at bounding box center [208, 182] width 98 height 21
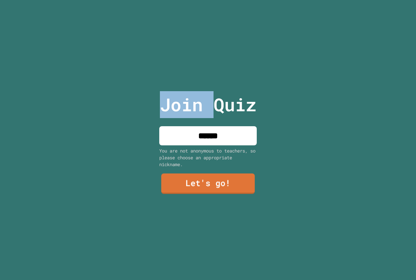
click at [208, 0] on div at bounding box center [208, 0] width 0 height 0
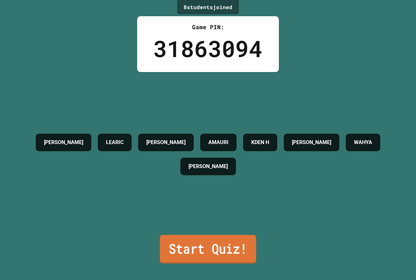
click at [225, 240] on link "Start Quiz!" at bounding box center [208, 249] width 96 height 29
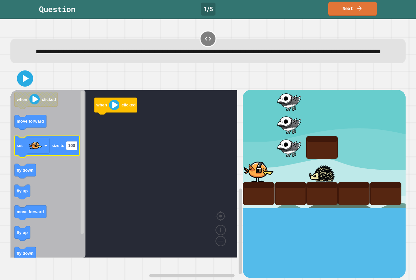
click at [78, 157] on icon "Blockly Workspace" at bounding box center [47, 147] width 65 height 22
click at [72, 150] on rect "Blockly Workspace" at bounding box center [71, 146] width 11 height 9
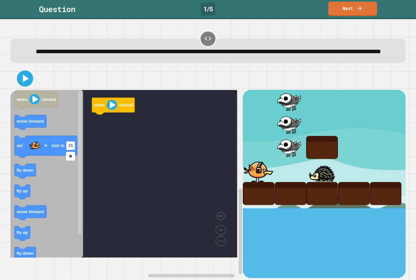
type input "***"
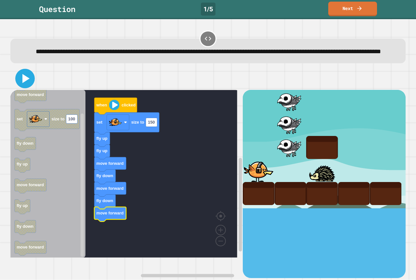
click at [25, 83] on icon at bounding box center [25, 78] width 7 height 9
click at [154, 125] on text "150" at bounding box center [151, 122] width 7 height 5
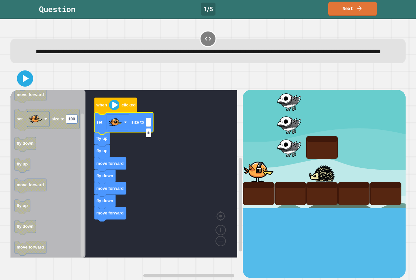
type input "**"
drag, startPoint x: 11, startPoint y: 82, endPoint x: 32, endPoint y: 91, distance: 22.6
click at [32, 90] on div at bounding box center [207, 78] width 395 height 23
click at [42, 131] on g "set size to 100" at bounding box center [47, 120] width 65 height 22
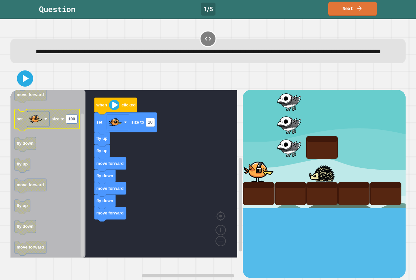
click at [43, 126] on rect "Blockly Workspace" at bounding box center [38, 119] width 22 height 16
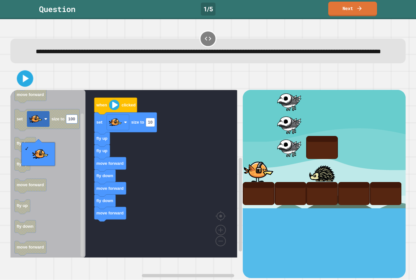
click at [26, 83] on icon at bounding box center [26, 79] width 6 height 8
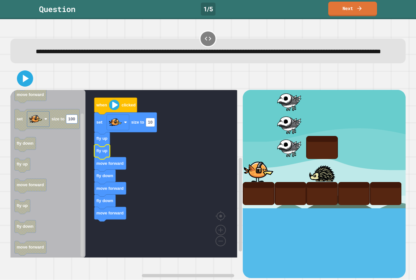
click at [96, 159] on icon "Blockly Workspace" at bounding box center [102, 152] width 16 height 15
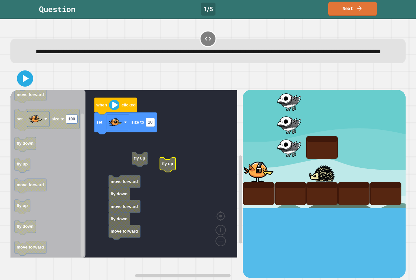
click at [127, 197] on g "when clicked set size to 10 move forward fly down move forward fly down move fo…" at bounding box center [128, 174] width 236 height 168
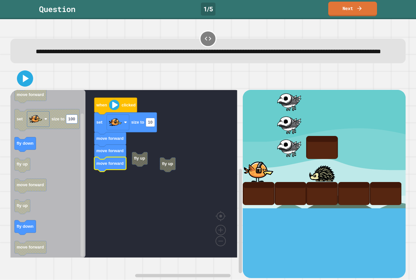
click at [15, 90] on div at bounding box center [207, 78] width 395 height 23
click at [17, 87] on button at bounding box center [25, 78] width 16 height 16
click at [126, 130] on rect "Blockly Workspace" at bounding box center [118, 123] width 22 height 16
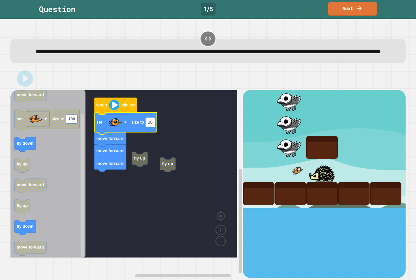
click at [149, 125] on text "10" at bounding box center [150, 122] width 5 height 5
type input "***"
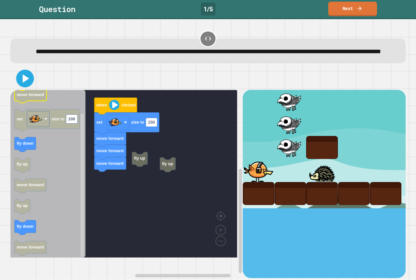
click at [23, 102] on g "move forward" at bounding box center [31, 96] width 32 height 15
click at [24, 86] on icon at bounding box center [25, 78] width 15 height 15
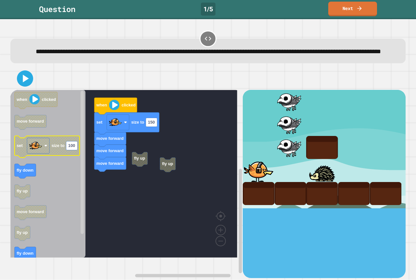
click at [63, 150] on icon "when clicked move forward set size to 100 fly down fly up move forward fly up f…" at bounding box center [47, 174] width 75 height 168
click at [71, 156] on g "set size to 100" at bounding box center [47, 147] width 65 height 22
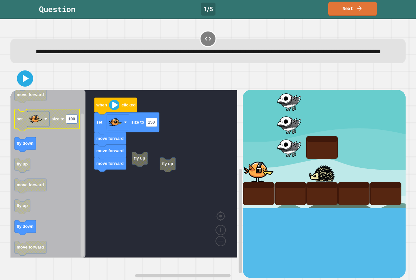
click at [47, 127] on rect "Blockly Workspace" at bounding box center [38, 119] width 22 height 16
click at [45, 121] on image "Blockly Workspace" at bounding box center [45, 119] width 3 height 3
click at [124, 130] on rect "Blockly Workspace" at bounding box center [118, 123] width 22 height 16
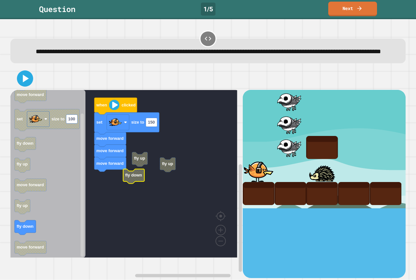
click at [144, 179] on g "fly up fly up when clicked set size to 150 move forward move forward move forwa…" at bounding box center [128, 174] width 236 height 168
drag, startPoint x: 318, startPoint y: 177, endPoint x: 315, endPoint y: 180, distance: 3.9
click at [315, 180] on div at bounding box center [322, 170] width 32 height 23
drag, startPoint x: 314, startPoint y: 180, endPoint x: 259, endPoint y: 184, distance: 54.7
click at [306, 182] on div at bounding box center [322, 170] width 32 height 23
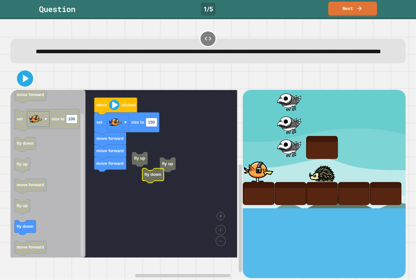
drag, startPoint x: 34, startPoint y: 94, endPoint x: 31, endPoint y: 91, distance: 3.7
click at [33, 90] on div at bounding box center [207, 78] width 395 height 23
click at [30, 86] on icon at bounding box center [25, 79] width 14 height 14
click at [31, 109] on div "fly up fly up when clicked set size to 150 move forward move forward move forwa…" at bounding box center [207, 172] width 395 height 211
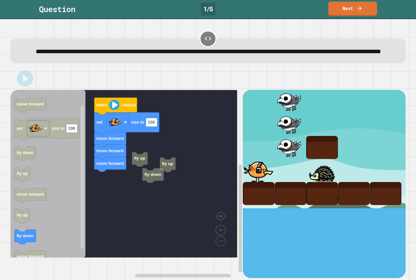
click at [110, 136] on div "fly up fly up when clicked set size to 150 move forward move forward move forwa…" at bounding box center [126, 184] width 232 height 188
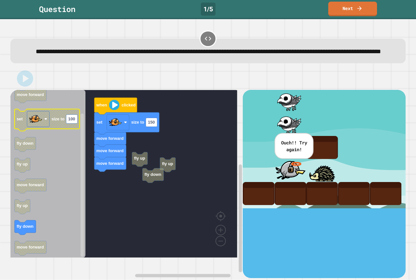
click at [74, 122] on text "100" at bounding box center [71, 119] width 7 height 5
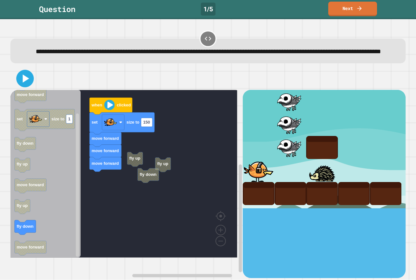
click at [25, 85] on icon at bounding box center [25, 79] width 14 height 14
click at [26, 83] on icon at bounding box center [26, 78] width 6 height 7
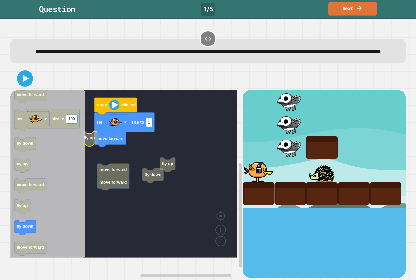
click at [91, 154] on div "fly up fly down when clicked set size to 1 move forward move forward move forwa…" at bounding box center [126, 184] width 232 height 188
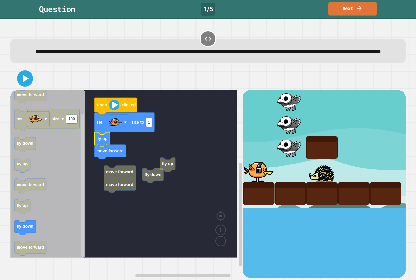
drag, startPoint x: 33, startPoint y: 96, endPoint x: 26, endPoint y: 91, distance: 9.0
click at [32, 90] on div at bounding box center [207, 78] width 395 height 23
click at [26, 83] on icon at bounding box center [25, 78] width 7 height 9
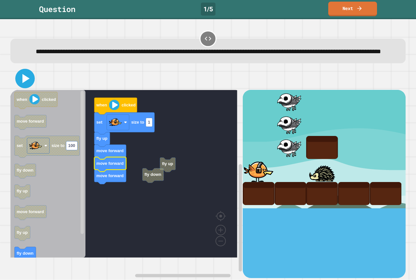
click at [32, 83] on icon at bounding box center [25, 79] width 16 height 16
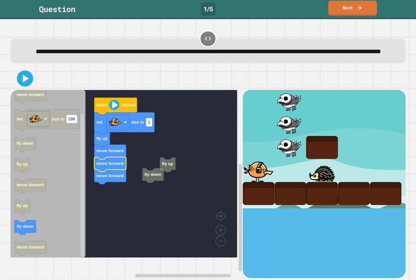
click at [366, 10] on link "Next" at bounding box center [352, 8] width 49 height 15
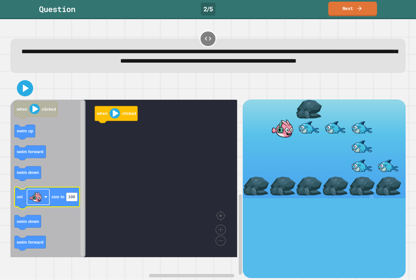
click at [44, 205] on rect "Blockly Workspace" at bounding box center [38, 197] width 22 height 16
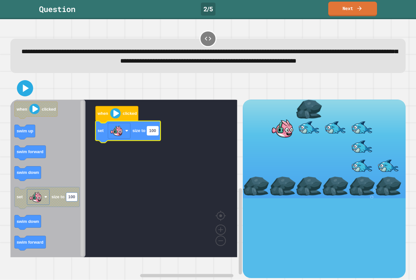
click at [151, 134] on text "100" at bounding box center [152, 131] width 7 height 5
type input "***"
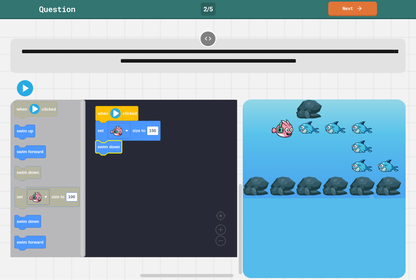
click at [35, 175] on icon "Blockly Workspace" at bounding box center [47, 179] width 75 height 158
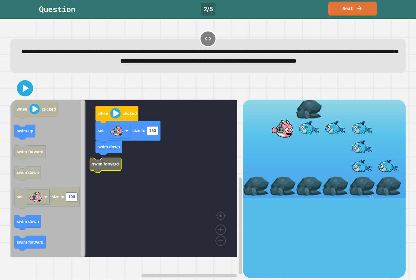
click at [118, 176] on g "when clicked set size to 150 swim down swim forward" at bounding box center [128, 179] width 236 height 158
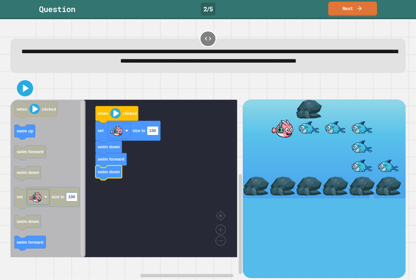
click at [78, 224] on icon "Blockly Workspace" at bounding box center [47, 179] width 75 height 158
click at [26, 87] on div "when clicked set size to 150 swim down swim forward swim down swim forward when…" at bounding box center [207, 177] width 399 height 205
click at [26, 90] on div at bounding box center [207, 88] width 395 height 23
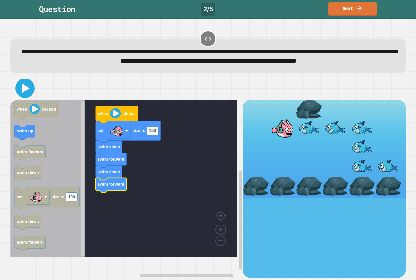
click at [26, 96] on icon at bounding box center [25, 89] width 16 height 16
click at [86, 166] on rect "Blockly Workspace" at bounding box center [123, 179] width 227 height 158
click at [84, 172] on div "when clicked set size to 150 swim down swim forward swim down swim forward when…" at bounding box center [126, 189] width 232 height 178
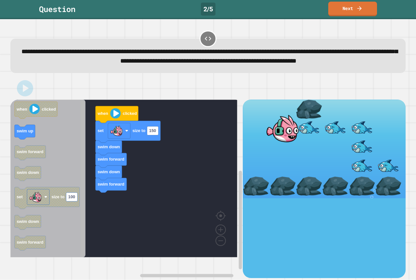
click at [83, 182] on g "Blockly Workspace" at bounding box center [82, 179] width 5 height 156
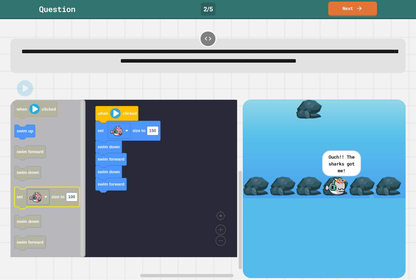
click at [70, 200] on text "100" at bounding box center [71, 197] width 7 height 5
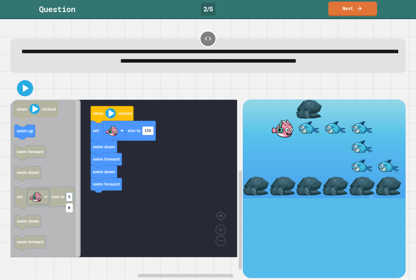
type input "**"
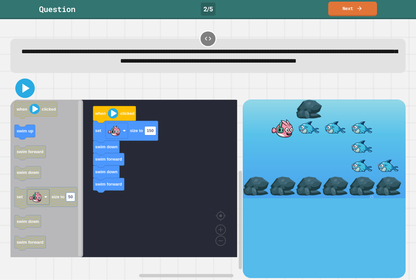
drag, startPoint x: 22, startPoint y: 99, endPoint x: 32, endPoint y: 112, distance: 16.7
click at [22, 96] on icon at bounding box center [25, 89] width 16 height 16
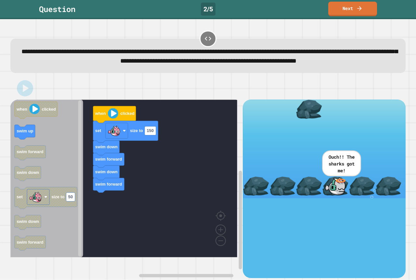
click at [153, 143] on icon "Blockly Workspace" at bounding box center [125, 132] width 65 height 22
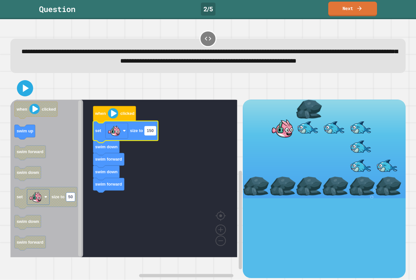
click at [153, 135] on rect "Blockly Workspace" at bounding box center [150, 131] width 11 height 9
click at [153, 145] on input "***" at bounding box center [150, 141] width 11 height 9
type input "**"
click at [23, 92] on icon at bounding box center [26, 88] width 6 height 8
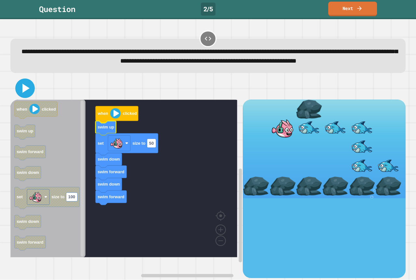
click at [24, 96] on icon at bounding box center [25, 89] width 16 height 16
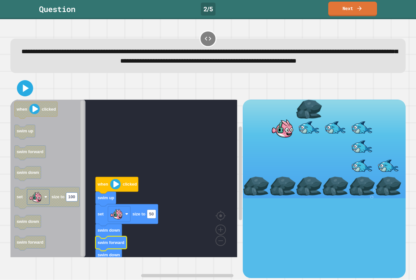
click at [31, 95] on icon at bounding box center [25, 88] width 13 height 13
click at [154, 217] on text "50" at bounding box center [151, 214] width 5 height 5
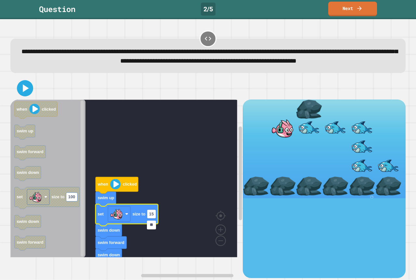
type input "***"
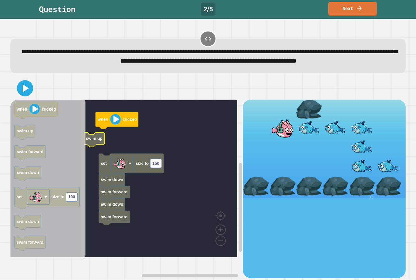
click at [83, 157] on rect "Blockly Workspace" at bounding box center [82, 179] width 3 height 156
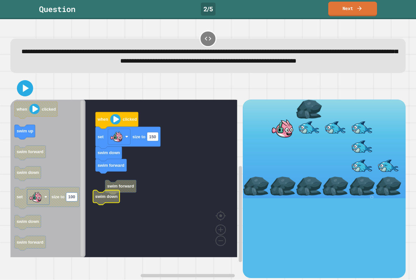
click at [88, 202] on rect "Blockly Workspace" at bounding box center [123, 179] width 227 height 158
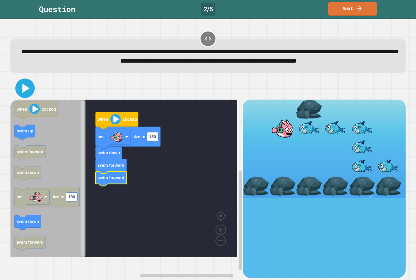
click at [28, 96] on icon at bounding box center [25, 89] width 16 height 16
click at [85, 239] on icon "Blockly Workspace" at bounding box center [47, 179] width 75 height 158
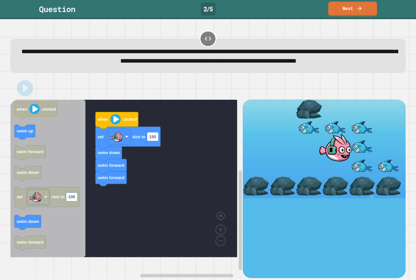
click at [84, 239] on rect "Blockly Workspace" at bounding box center [82, 179] width 5 height 156
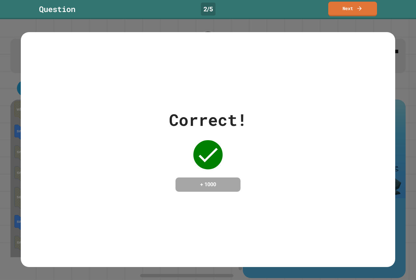
drag, startPoint x: 367, startPoint y: 1, endPoint x: 365, endPoint y: 4, distance: 3.8
click at [367, 1] on div "Question 2 / 5 Next" at bounding box center [208, 9] width 416 height 19
click at [368, 2] on link "Next" at bounding box center [352, 8] width 49 height 15
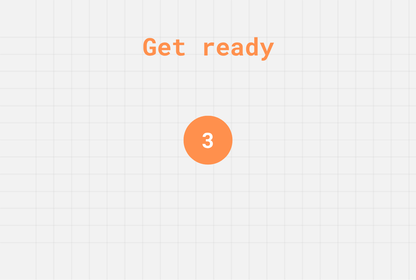
click at [211, 144] on div "3" at bounding box center [207, 140] width 13 height 32
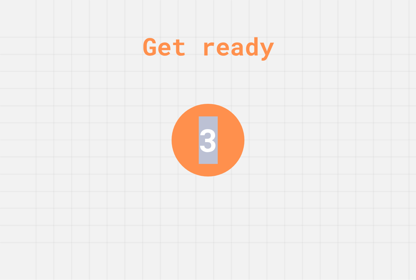
click at [211, 144] on div "3" at bounding box center [207, 140] width 19 height 47
click at [211, 144] on div "3" at bounding box center [207, 140] width 19 height 48
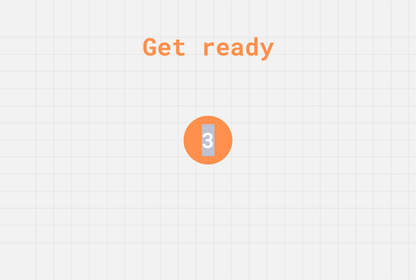
click at [211, 144] on div "3" at bounding box center [207, 140] width 13 height 32
click at [211, 144] on div "2" at bounding box center [207, 140] width 13 height 32
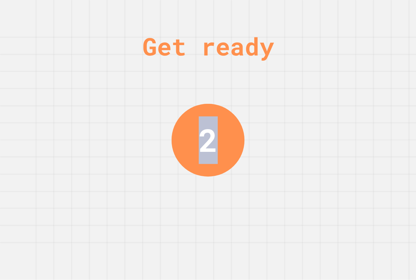
click at [211, 144] on div "2" at bounding box center [207, 140] width 19 height 47
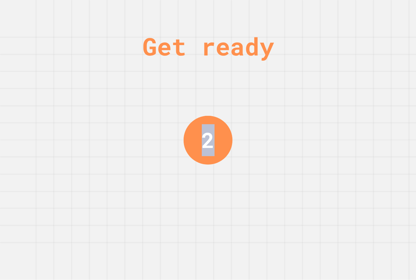
click at [211, 144] on div "2" at bounding box center [207, 140] width 13 height 32
click at [211, 144] on div "1" at bounding box center [207, 140] width 13 height 32
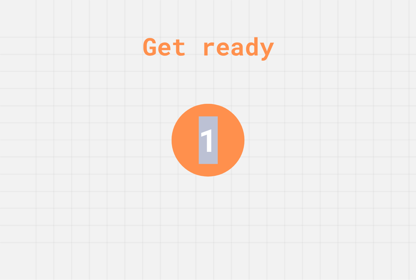
click at [211, 144] on div "1" at bounding box center [207, 140] width 19 height 47
click at [211, 145] on div "1" at bounding box center [207, 140] width 19 height 47
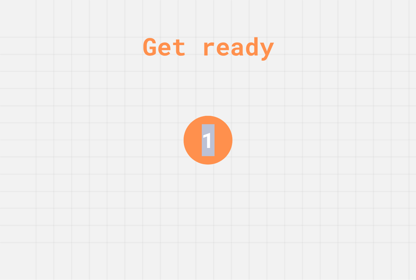
click at [211, 145] on div "1" at bounding box center [207, 140] width 13 height 32
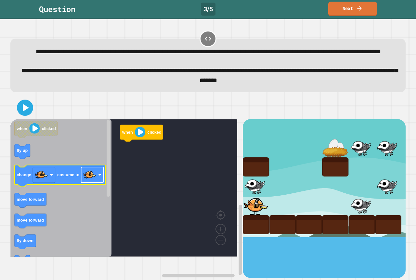
click at [101, 177] on image "Blockly Workspace" at bounding box center [99, 174] width 3 height 3
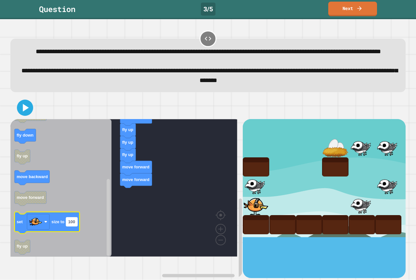
click at [73, 224] on text "100" at bounding box center [71, 222] width 7 height 5
type input "**"
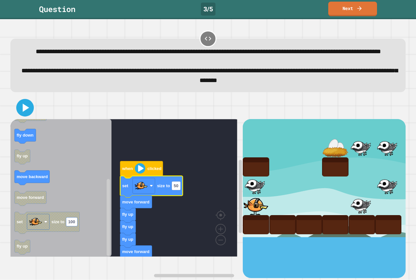
click at [34, 119] on div at bounding box center [207, 107] width 395 height 23
click at [18, 116] on icon at bounding box center [25, 108] width 16 height 16
click at [179, 190] on rect "Blockly Workspace" at bounding box center [176, 186] width 9 height 9
type input "***"
click at [33, 116] on button at bounding box center [25, 108] width 16 height 16
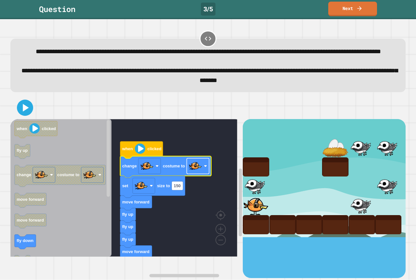
click at [187, 174] on rect "Blockly Workspace" at bounding box center [198, 167] width 22 height 16
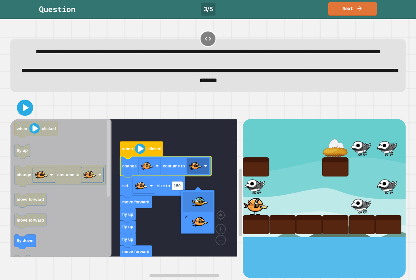
drag, startPoint x: 200, startPoint y: 200, endPoint x: 175, endPoint y: 185, distance: 29.1
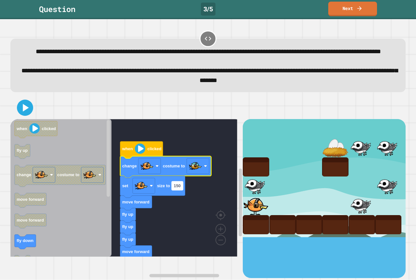
click at [183, 190] on rect "Blockly Workspace" at bounding box center [177, 186] width 11 height 9
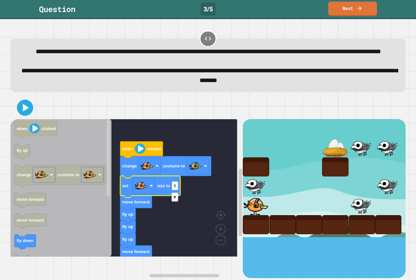
type input "**"
click at [26, 114] on icon at bounding box center [25, 107] width 13 height 13
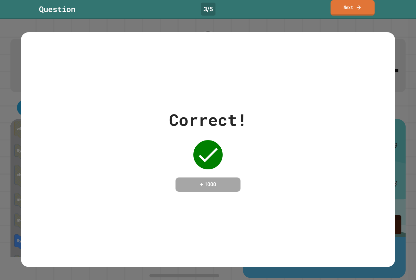
click at [342, 12] on link "Next" at bounding box center [352, 7] width 44 height 15
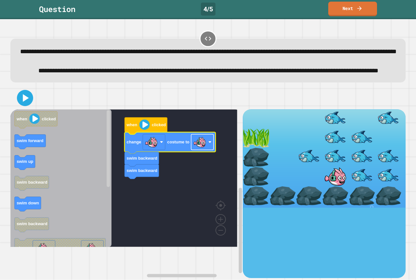
click at [192, 150] on rect "Blockly Workspace" at bounding box center [202, 142] width 22 height 16
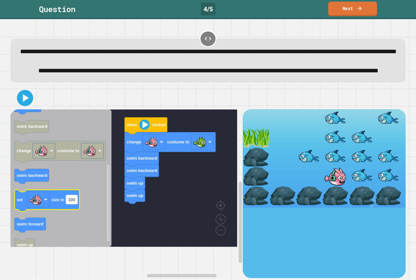
click at [75, 204] on g "100" at bounding box center [71, 200] width 11 height 9
type input "**"
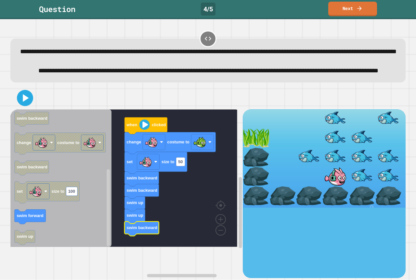
click at [27, 105] on icon at bounding box center [25, 98] width 13 height 13
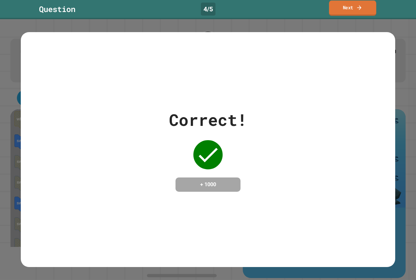
click at [370, 6] on link "Next" at bounding box center [352, 8] width 47 height 15
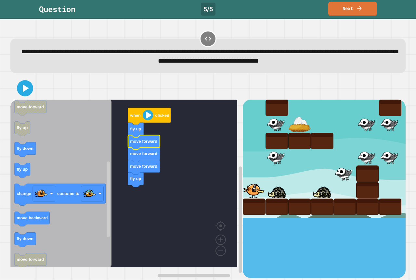
click at [31, 210] on icon "Blockly Workspace" at bounding box center [60, 184] width 101 height 168
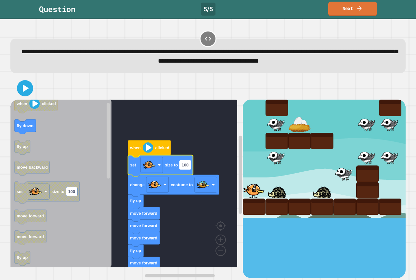
click at [185, 170] on rect "Blockly Workspace" at bounding box center [184, 165] width 11 height 9
type input "**"
click at [23, 83] on icon at bounding box center [25, 89] width 16 height 16
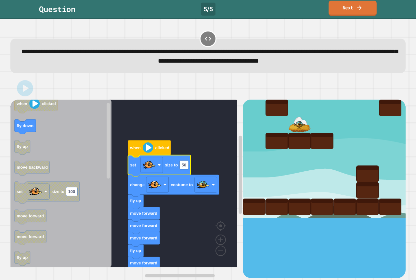
click at [345, 9] on link "Next" at bounding box center [352, 8] width 48 height 15
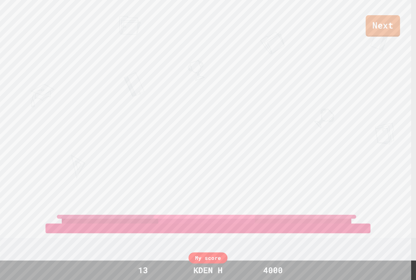
click at [377, 31] on link "Next" at bounding box center [382, 25] width 34 height 21
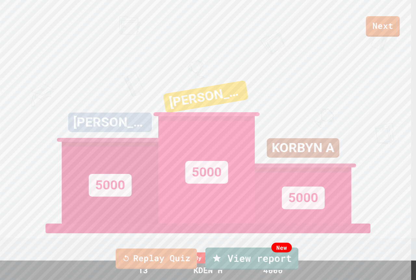
drag, startPoint x: 212, startPoint y: 168, endPoint x: 210, endPoint y: 174, distance: 7.1
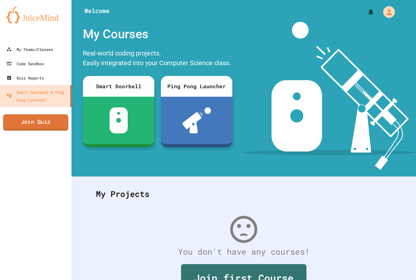
click at [35, 126] on link "Join Quiz" at bounding box center [35, 122] width 65 height 16
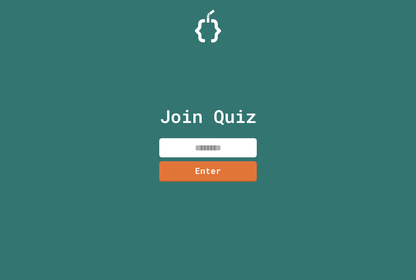
drag, startPoint x: 198, startPoint y: 150, endPoint x: 168, endPoint y: 158, distance: 31.2
drag, startPoint x: 168, startPoint y: 158, endPoint x: 135, endPoint y: 132, distance: 42.1
click at [135, 132] on div "Join Quiz Enter" at bounding box center [208, 140] width 416 height 280
paste input "********"
type input "********"
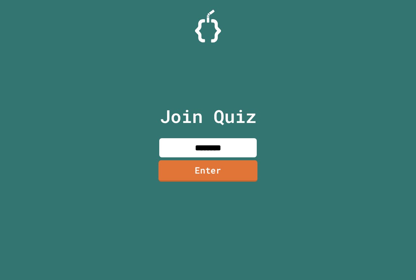
drag, startPoint x: 215, startPoint y: 172, endPoint x: 208, endPoint y: 173, distance: 7.3
drag, startPoint x: 208, startPoint y: 173, endPoint x: 199, endPoint y: 170, distance: 9.7
click at [198, 170] on link "Enter" at bounding box center [208, 170] width 96 height 21
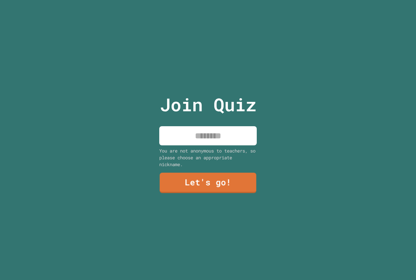
click at [205, 129] on input at bounding box center [207, 135] width 97 height 19
type input "*"
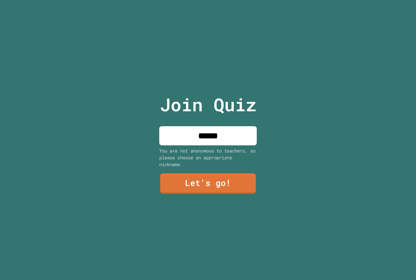
type input "******"
drag, startPoint x: 188, startPoint y: 148, endPoint x: 188, endPoint y: 152, distance: 4.2
click at [188, 148] on div "You are not anonymous to teachers, so please choose an appropriate nickname." at bounding box center [207, 157] width 97 height 20
drag, startPoint x: 197, startPoint y: 171, endPoint x: 197, endPoint y: 174, distance: 4.0
click at [197, 174] on div "Join Quiz ****** You are not anonymous to teachers, so please choose an appropr…" at bounding box center [207, 140] width 109 height 280
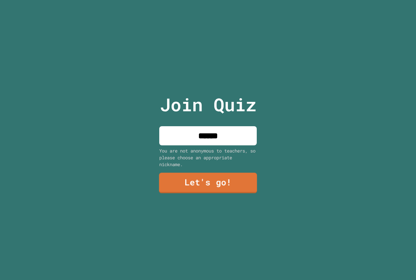
drag, startPoint x: 194, startPoint y: 188, endPoint x: 194, endPoint y: 184, distance: 4.2
click at [194, 184] on link "Let's go!" at bounding box center [208, 183] width 98 height 21
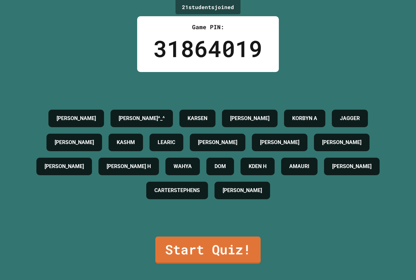
click at [217, 231] on div "[PERSON_NAME] C [PERSON_NAME]^_^ [PERSON_NAME] [PERSON_NAME] A [PERSON_NAME] K …" at bounding box center [207, 154] width 383 height 165
click at [214, 231] on div "[PERSON_NAME] C [PERSON_NAME]^_^ [PERSON_NAME] [PERSON_NAME] A [PERSON_NAME] K …" at bounding box center [207, 154] width 383 height 165
click at [203, 243] on link "Start Quiz!" at bounding box center [208, 249] width 102 height 29
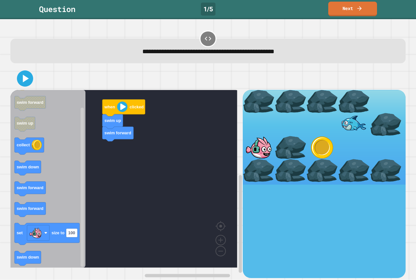
click at [80, 187] on div "when clicked swim up swim forward when clicked swim forward swim up collect swi…" at bounding box center [126, 184] width 232 height 188
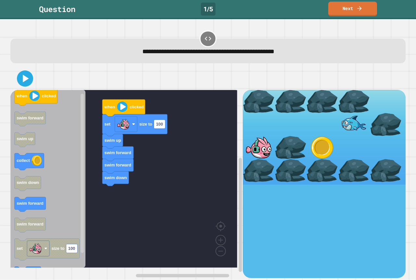
click at [86, 171] on div "when clicked set size to 100 swim up swim forward swim forward swim down when c…" at bounding box center [126, 184] width 232 height 188
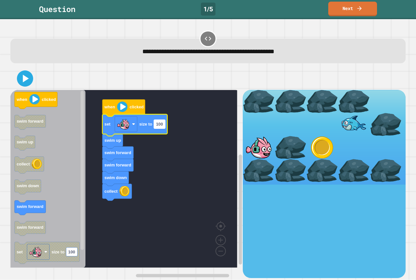
click at [159, 129] on rect "Blockly Workspace" at bounding box center [159, 124] width 11 height 9
type input "***"
click at [5, 80] on div "**********" at bounding box center [208, 149] width 416 height 261
drag, startPoint x: 11, startPoint y: 73, endPoint x: 25, endPoint y: 86, distance: 19.5
click at [23, 85] on div at bounding box center [207, 78] width 395 height 23
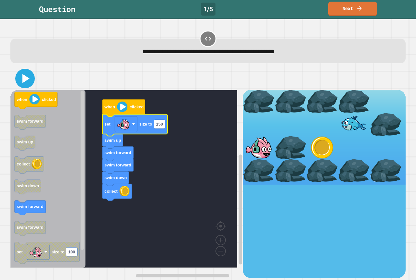
click at [25, 86] on icon at bounding box center [25, 79] width 16 height 16
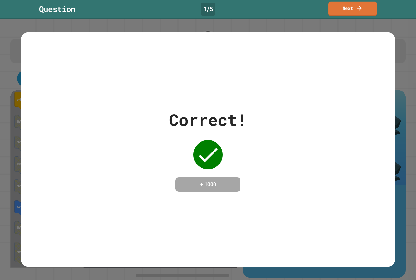
drag, startPoint x: 342, startPoint y: 27, endPoint x: 344, endPoint y: 23, distance: 3.9
click at [342, 26] on div "Correct! + 1000" at bounding box center [208, 149] width 416 height 261
click at [349, 11] on link "Next" at bounding box center [352, 7] width 45 height 15
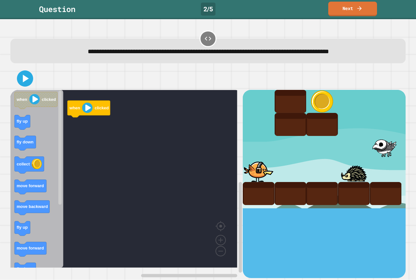
click at [210, 141] on rect "Blockly Workspace" at bounding box center [123, 179] width 227 height 178
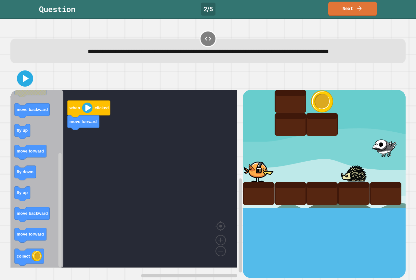
click at [78, 154] on div "when clicked move forward when clicked fly up fly down collect move forward mov…" at bounding box center [126, 184] width 232 height 188
click at [43, 207] on icon "when clicked fly up fly down collect move forward move backward fly up move for…" at bounding box center [36, 179] width 53 height 178
click at [35, 226] on icon "Blockly Workspace" at bounding box center [36, 179] width 53 height 178
click at [57, 161] on icon "Blockly Workspace" at bounding box center [36, 179] width 53 height 178
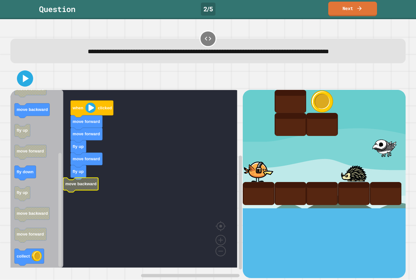
click at [92, 189] on icon "Blockly Workspace" at bounding box center [80, 185] width 35 height 15
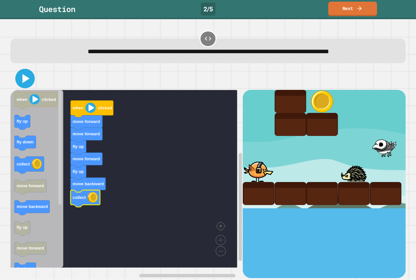
click at [23, 80] on icon at bounding box center [25, 78] width 7 height 9
click at [88, 211] on rect "Blockly Workspace" at bounding box center [123, 179] width 227 height 178
click at [49, 156] on icon "when clicked fly up fly down collect move forward move backward fly up move for…" at bounding box center [36, 179] width 53 height 178
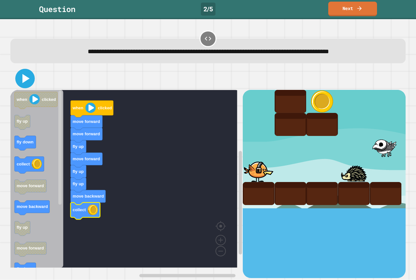
click at [24, 80] on icon at bounding box center [25, 78] width 7 height 9
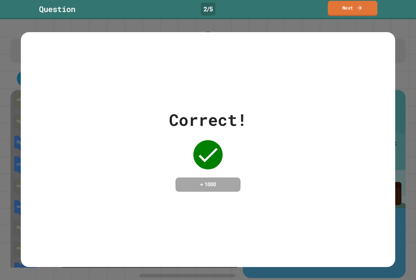
click at [366, 13] on link "Next" at bounding box center [353, 8] width 50 height 15
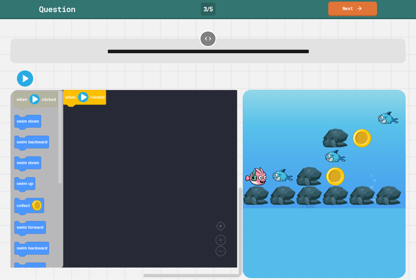
click at [33, 194] on icon "Blockly Workspace" at bounding box center [36, 179] width 53 height 178
click at [33, 178] on icon "Blockly Workspace" at bounding box center [36, 179] width 53 height 178
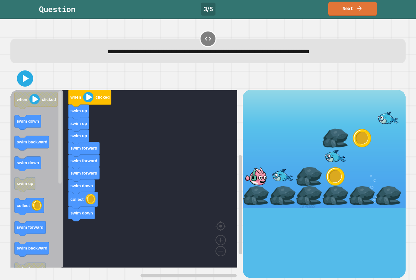
click at [84, 245] on div "when clicked swim up swim up swim up swim forward swim forward swim forward swi…" at bounding box center [126, 184] width 232 height 188
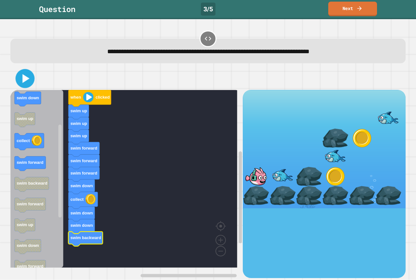
click at [27, 82] on icon at bounding box center [25, 78] width 15 height 15
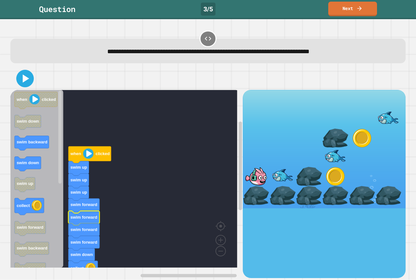
click at [28, 84] on icon at bounding box center [25, 79] width 14 height 14
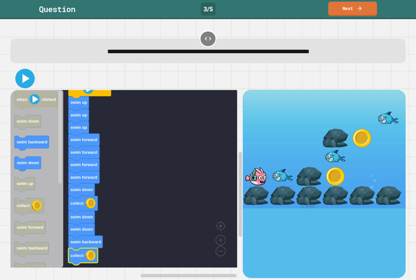
click at [26, 81] on icon at bounding box center [25, 78] width 7 height 9
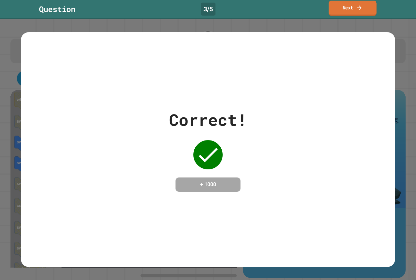
click at [339, 7] on link "Next" at bounding box center [352, 8] width 48 height 15
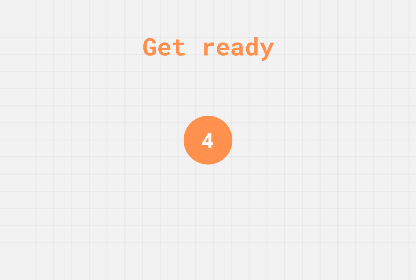
click at [204, 141] on div "4" at bounding box center [207, 140] width 13 height 32
click at [205, 140] on div "3" at bounding box center [207, 140] width 13 height 32
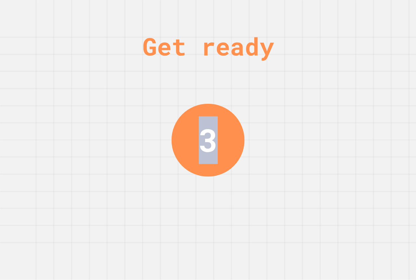
click at [206, 140] on div "3" at bounding box center [207, 139] width 19 height 47
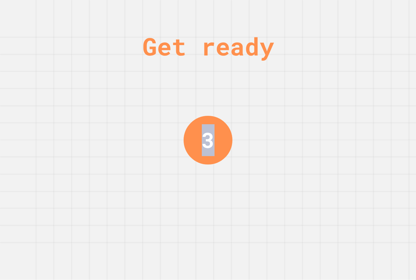
click at [206, 140] on div "3" at bounding box center [207, 140] width 13 height 32
click at [207, 140] on div "2" at bounding box center [207, 140] width 13 height 32
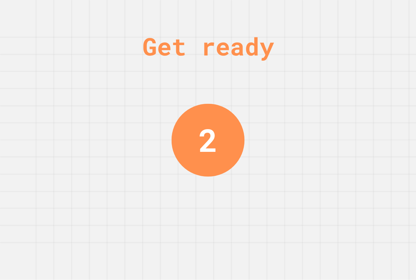
click at [207, 139] on div "2" at bounding box center [207, 139] width 19 height 47
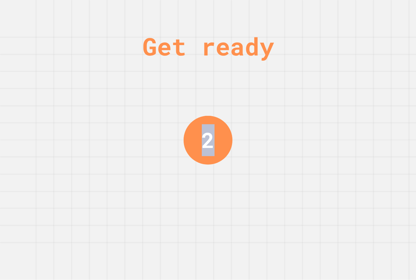
click at [207, 139] on div "2" at bounding box center [207, 140] width 13 height 32
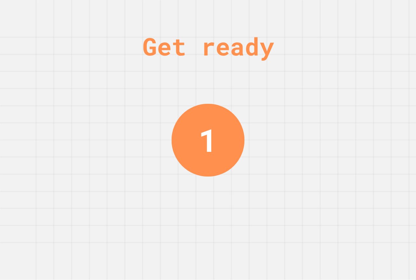
click at [207, 140] on div "1" at bounding box center [207, 139] width 19 height 47
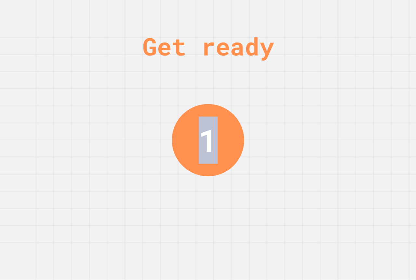
click at [207, 141] on div "1" at bounding box center [207, 140] width 19 height 47
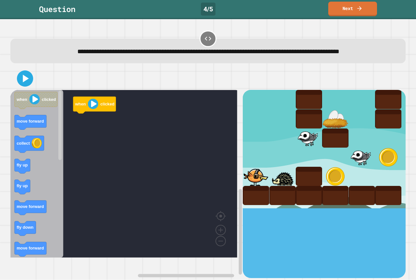
click at [209, 140] on rect "Blockly Workspace" at bounding box center [123, 174] width 227 height 168
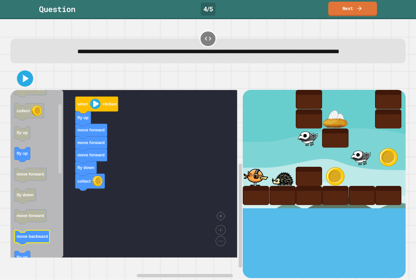
click at [38, 239] on text "move backward" at bounding box center [32, 237] width 31 height 5
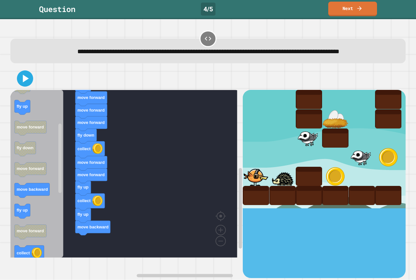
click at [55, 202] on icon "when clicked move forward collect fly up fly up move forward fly down move forw…" at bounding box center [36, 174] width 53 height 168
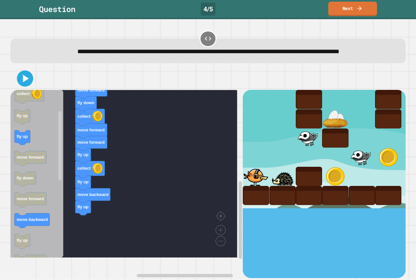
click at [62, 219] on div "when clicked fly up move forward move forward move forward fly down collect mov…" at bounding box center [126, 184] width 232 height 188
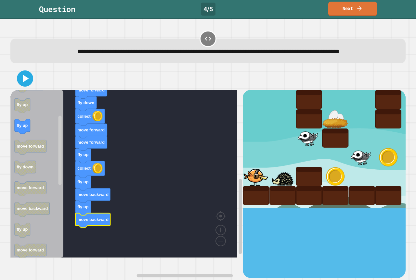
click at [20, 85] on icon at bounding box center [25, 78] width 13 height 13
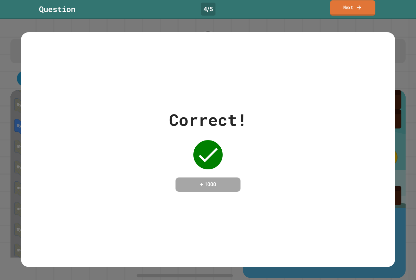
click at [368, 8] on link "Next" at bounding box center [352, 7] width 45 height 15
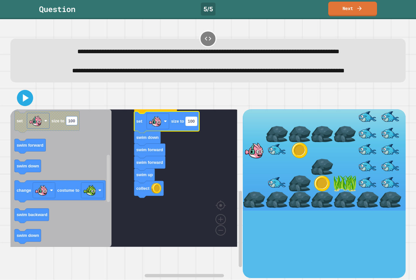
click at [190, 124] on text "100" at bounding box center [191, 121] width 7 height 5
type input "**"
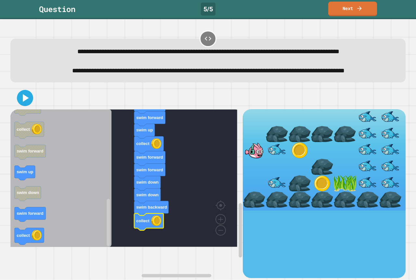
click at [26, 105] on icon at bounding box center [25, 98] width 13 height 13
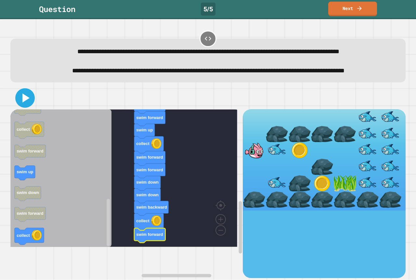
click at [21, 106] on icon at bounding box center [25, 98] width 16 height 16
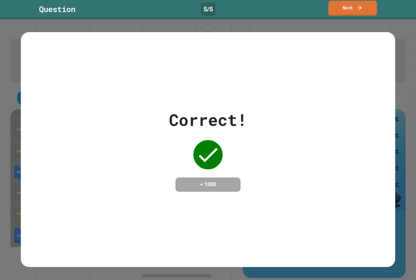
click at [343, 15] on link "Next" at bounding box center [352, 8] width 48 height 15
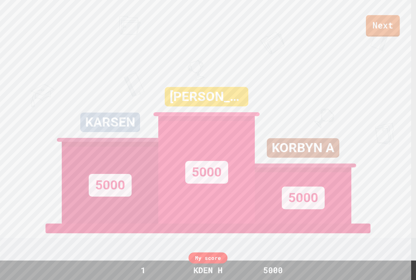
click at [386, 28] on link "Next" at bounding box center [383, 25] width 34 height 21
